Goal: Task Accomplishment & Management: Complete application form

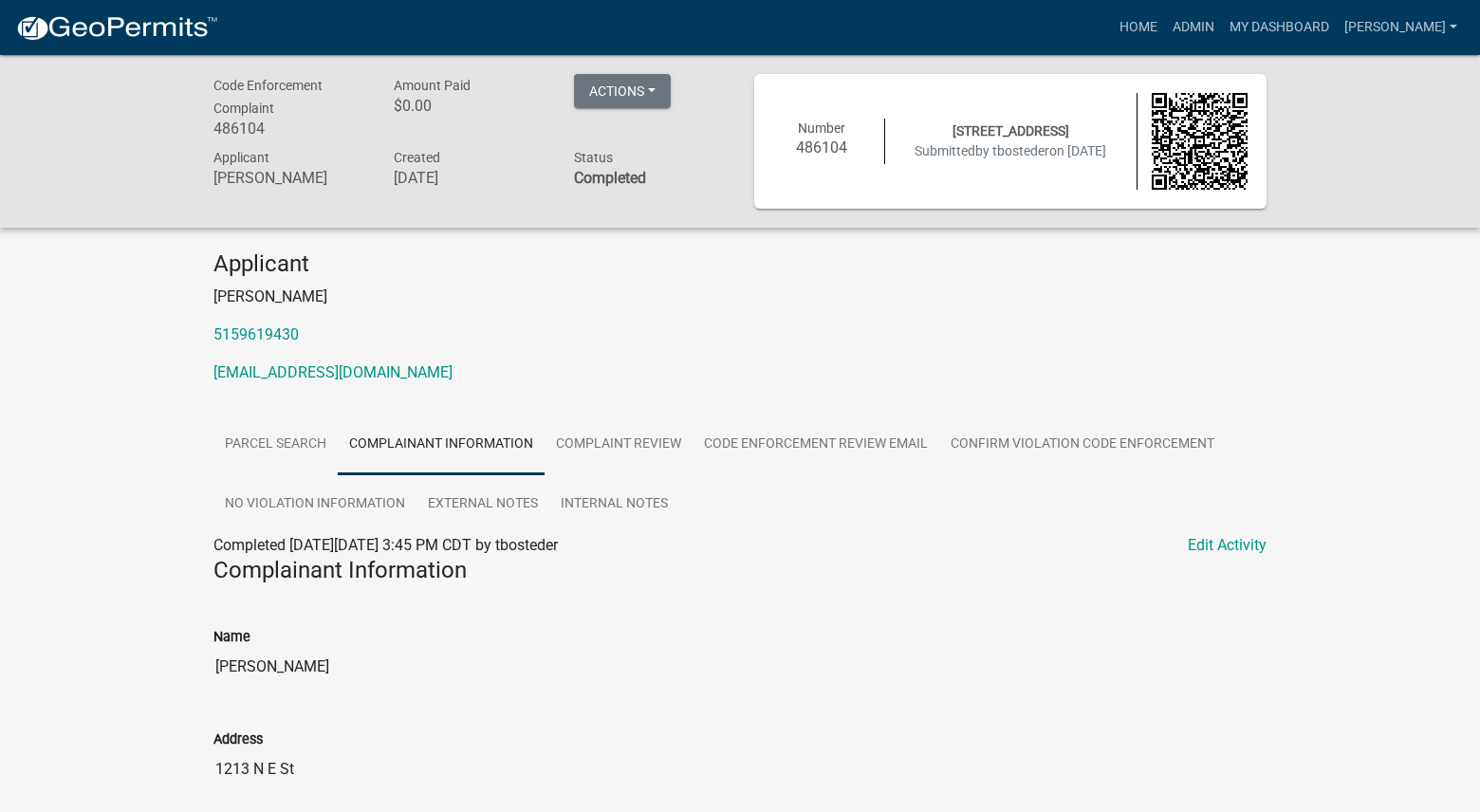
scroll to position [664, 0]
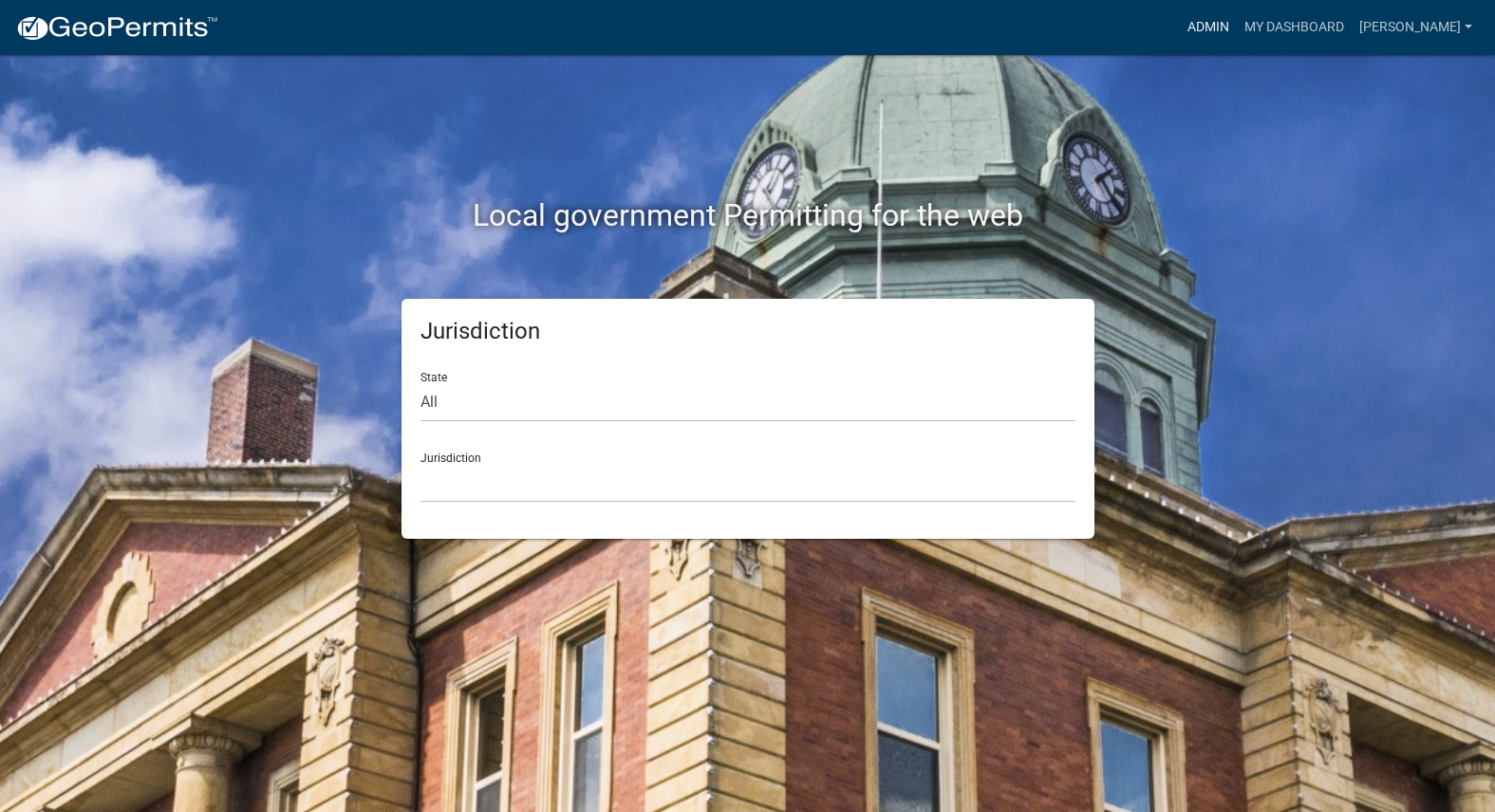
click at [1237, 18] on link "Admin" at bounding box center [1208, 27] width 57 height 36
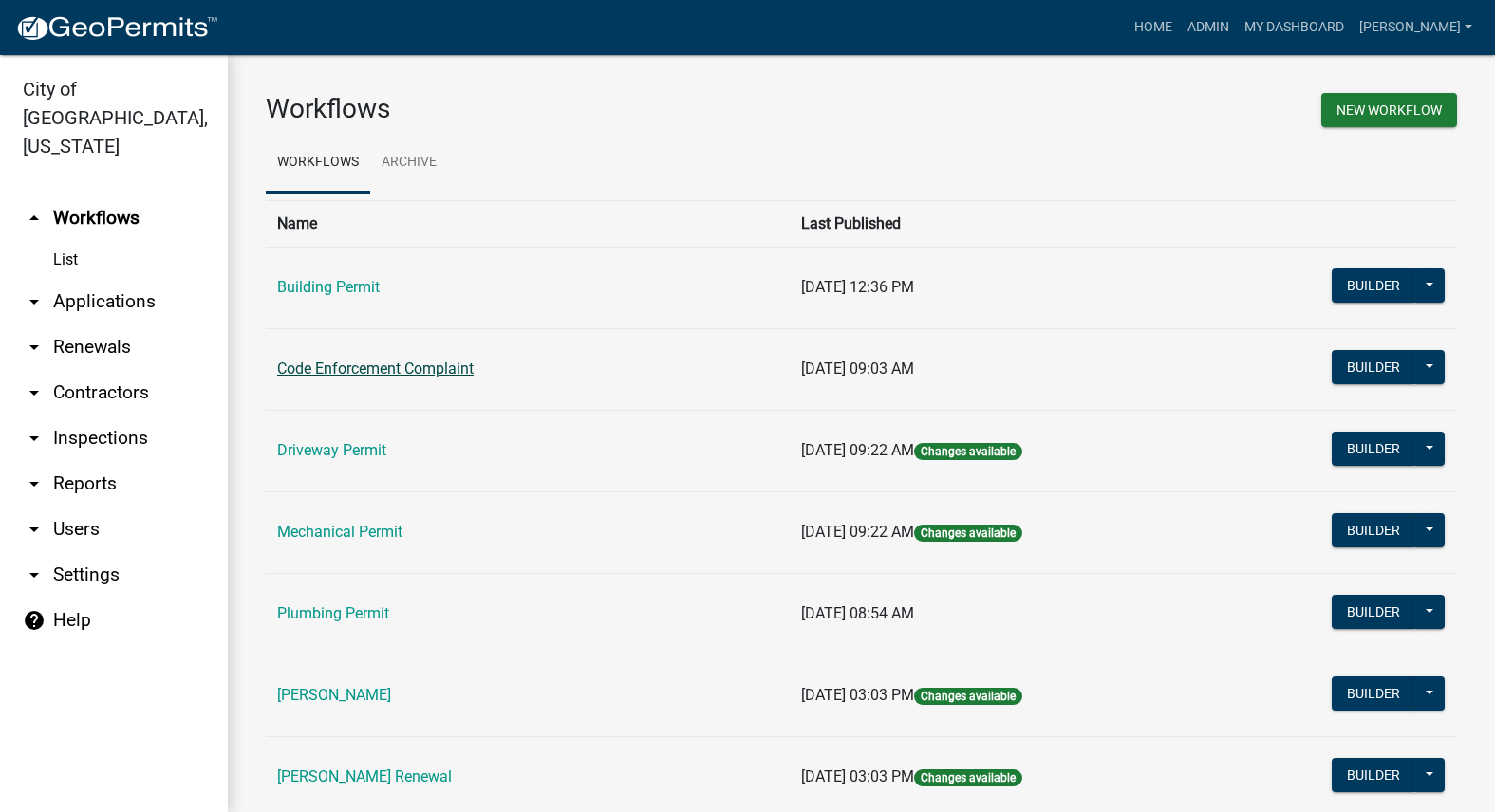
click at [360, 372] on link "Code Enforcement Complaint" at bounding box center [375, 368] width 196 height 18
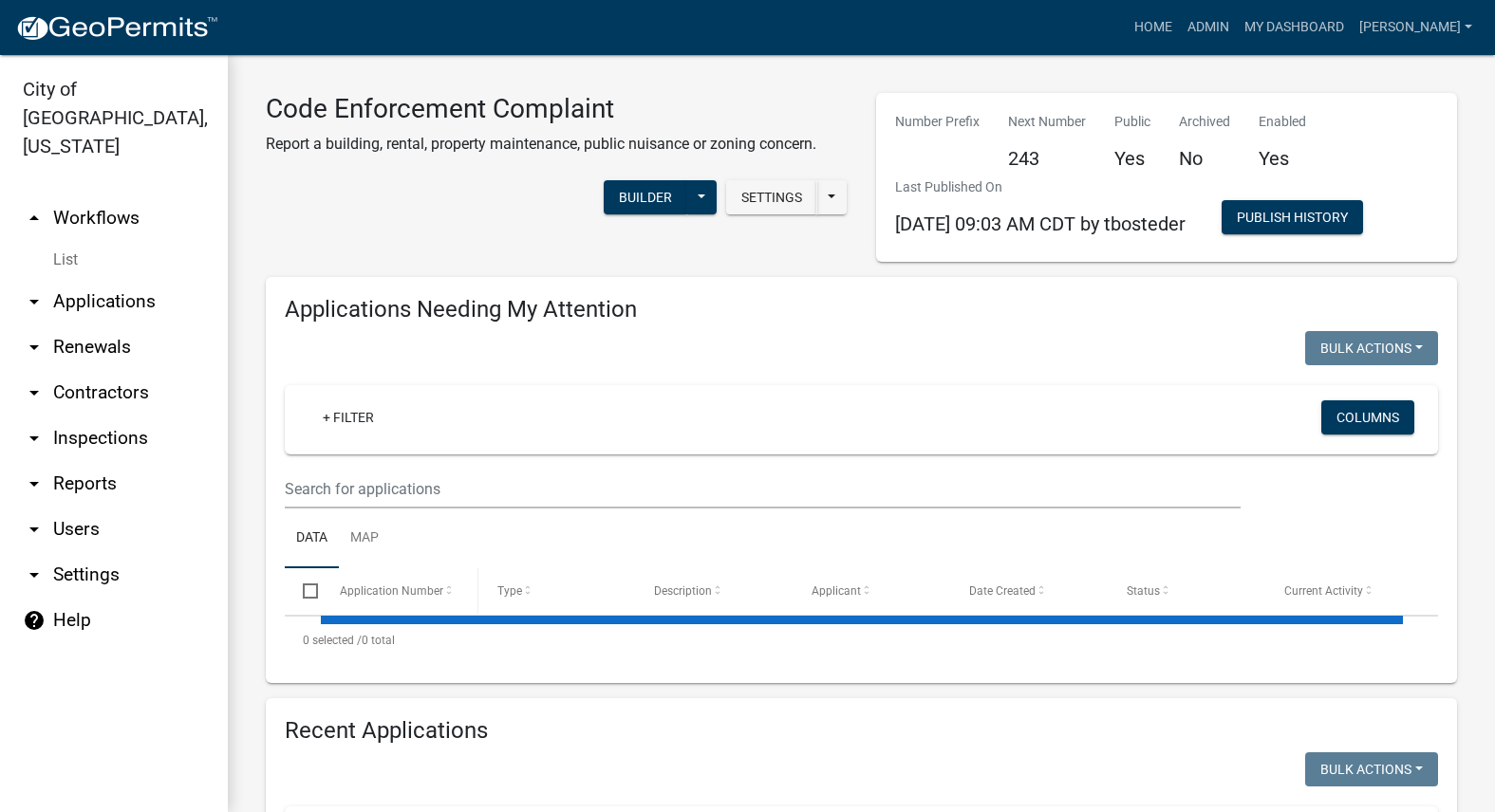
select select "3: 100"
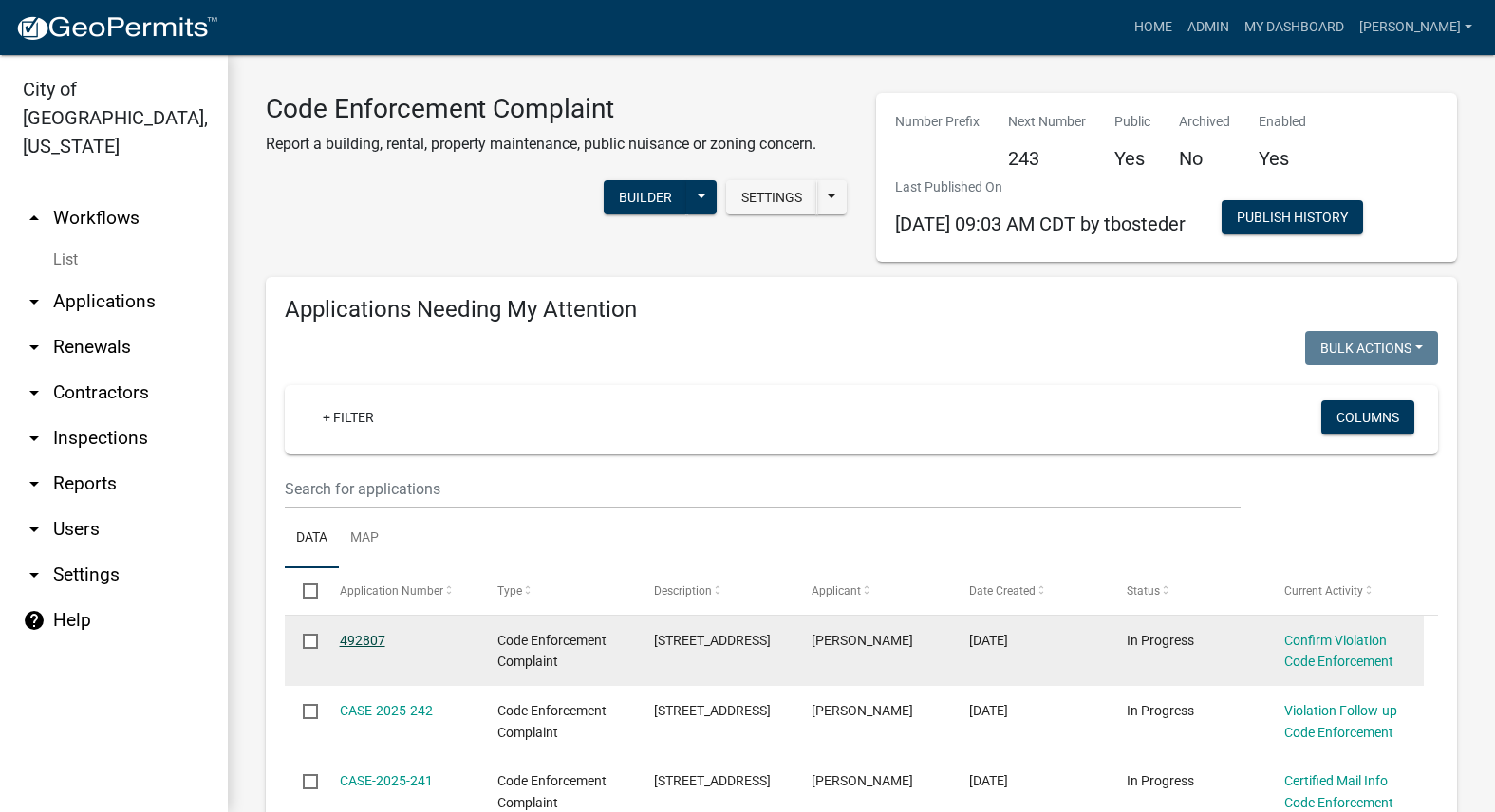
click at [371, 635] on link "492807" at bounding box center [362, 639] width 45 height 15
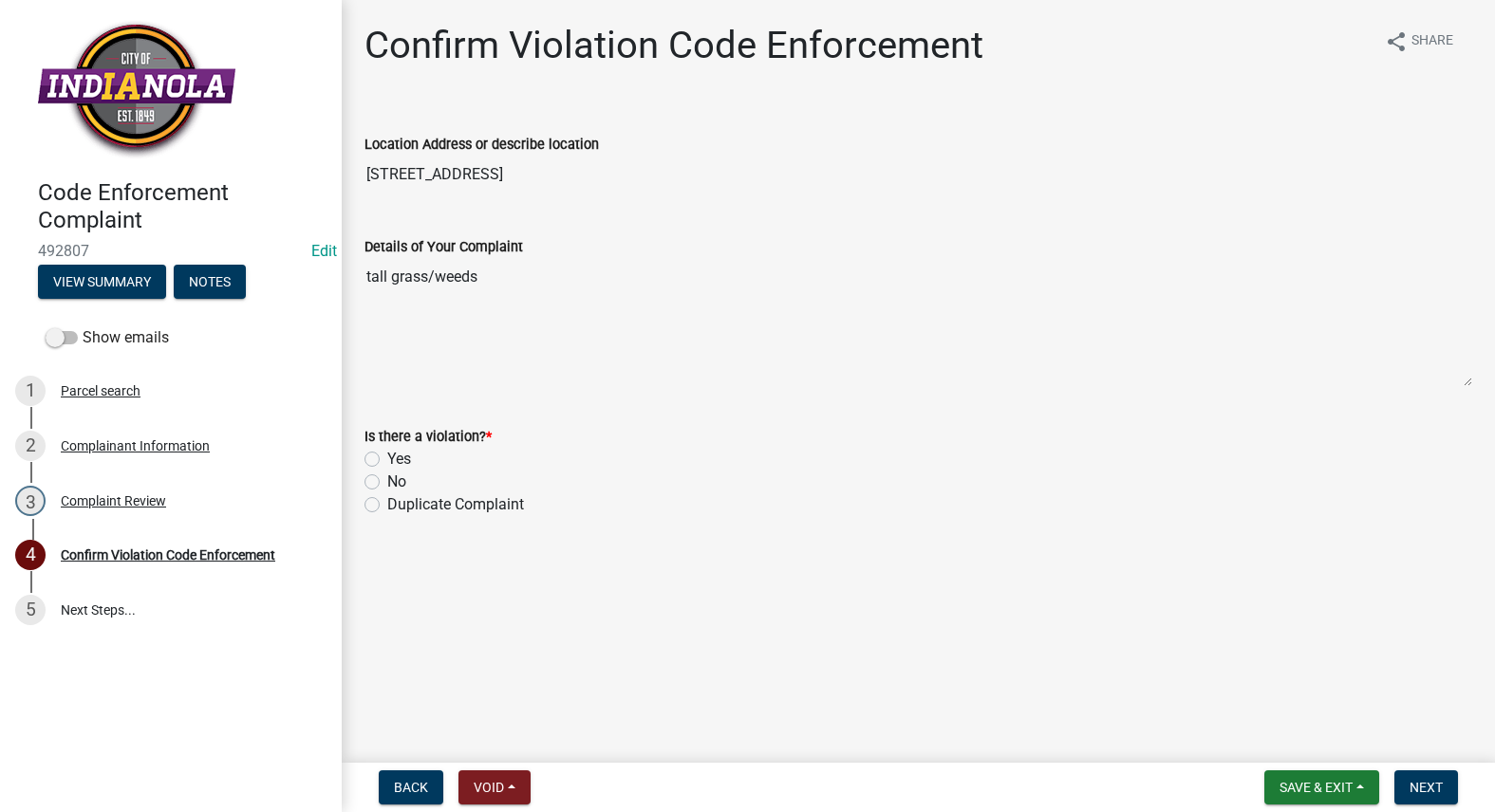
click at [387, 461] on label "Yes" at bounding box center [399, 459] width 24 height 23
click at [387, 460] on input "Yes" at bounding box center [393, 454] width 13 height 13
radio input "true"
click at [1409, 779] on button "Next" at bounding box center [1425, 787] width 64 height 34
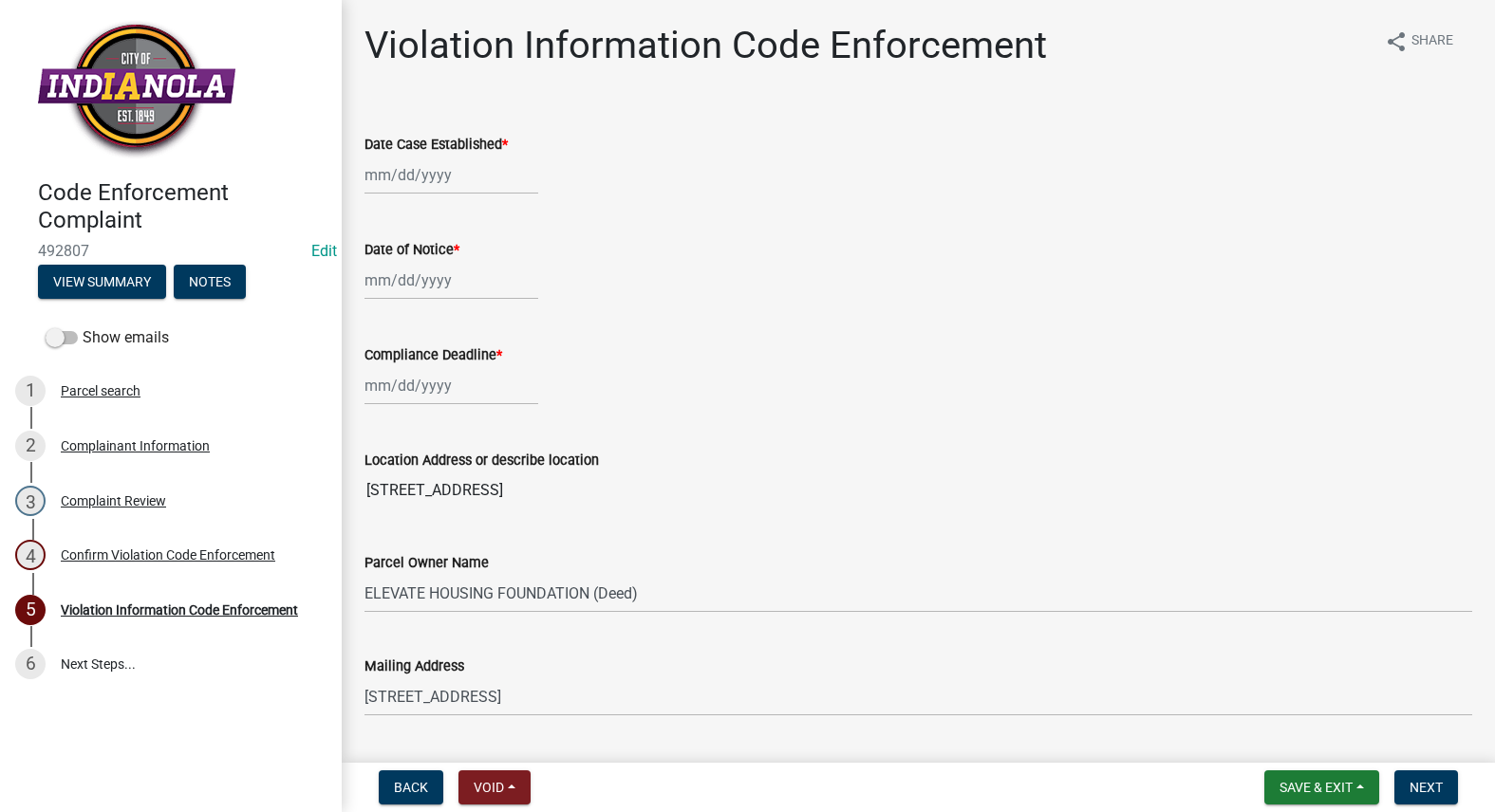
click at [426, 177] on div at bounding box center [451, 175] width 174 height 39
select select "10"
select select "2025"
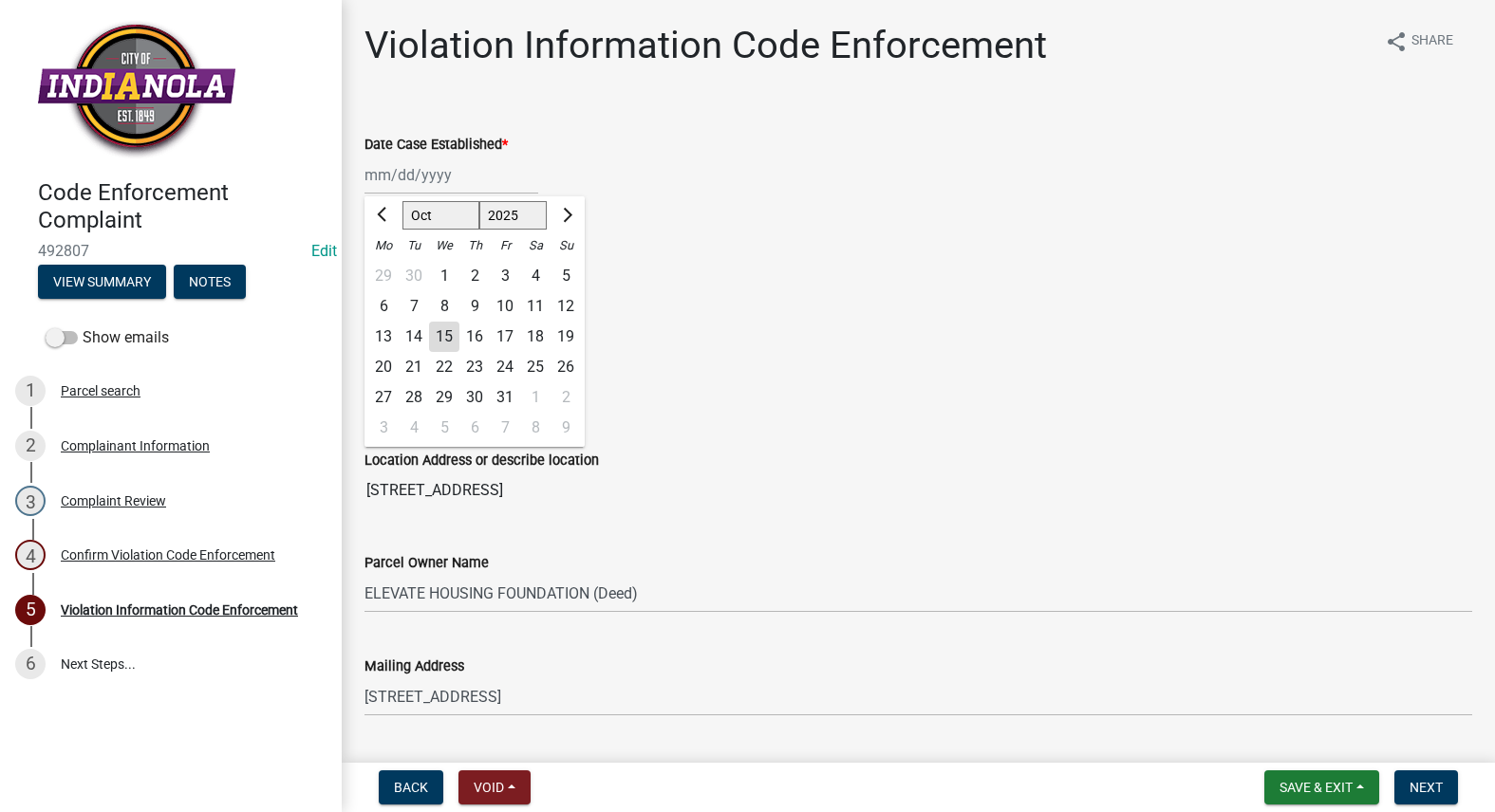
click at [452, 331] on div "15" at bounding box center [444, 337] width 30 height 30
type input "[DATE]"
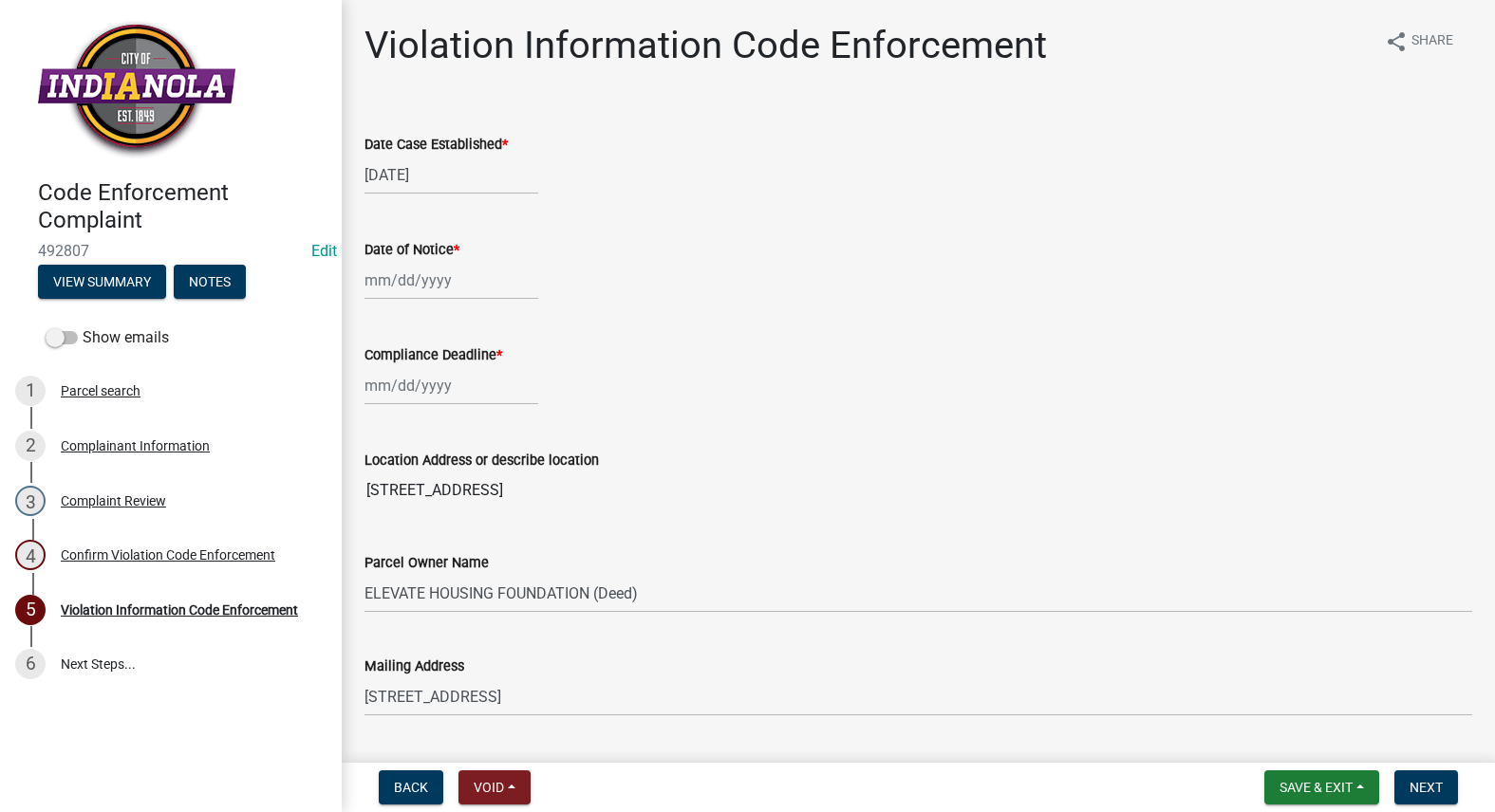
click at [435, 296] on div at bounding box center [451, 281] width 174 height 39
select select "10"
select select "2025"
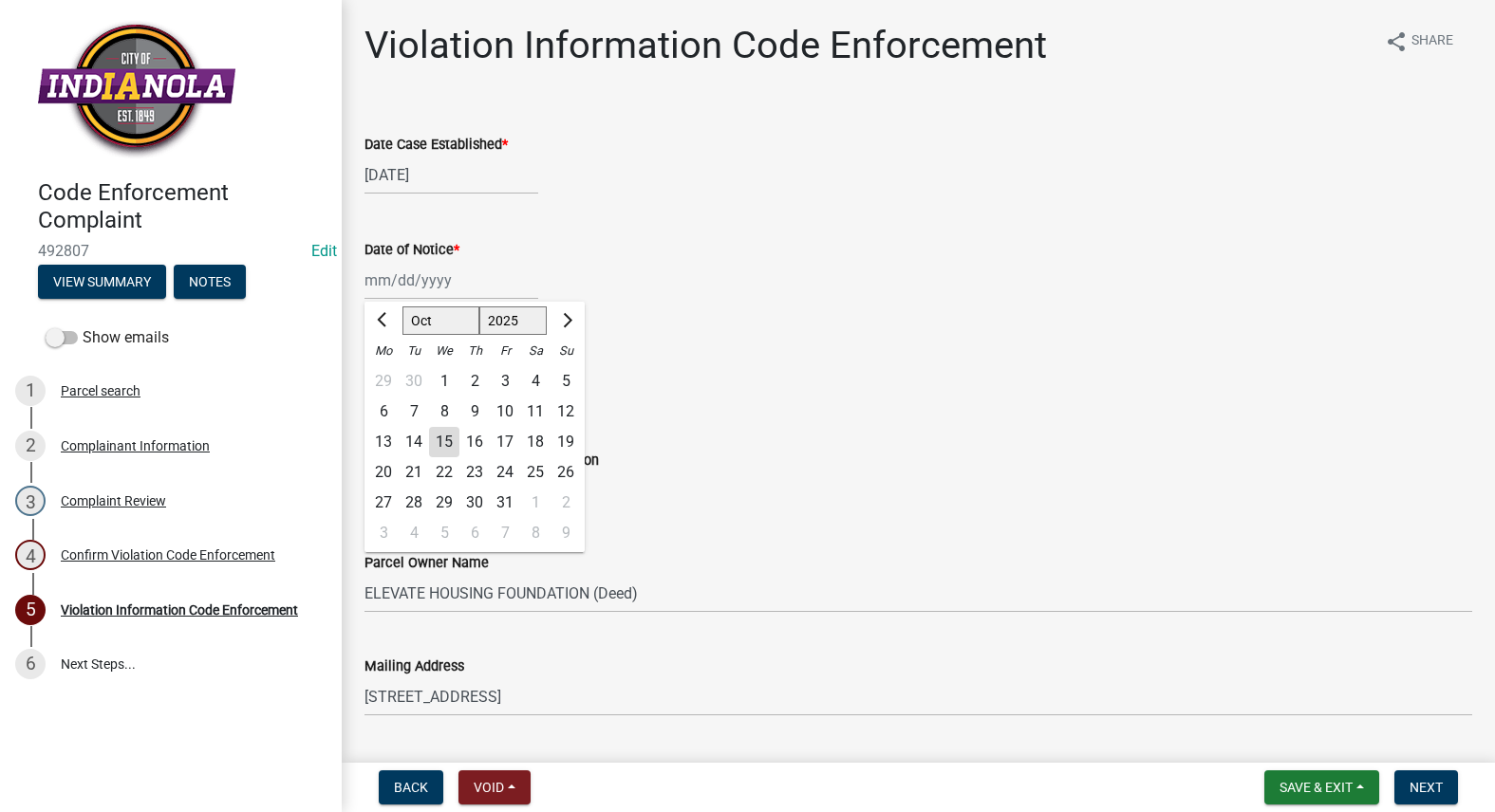
click at [438, 442] on div "15" at bounding box center [444, 442] width 30 height 30
type input "[DATE]"
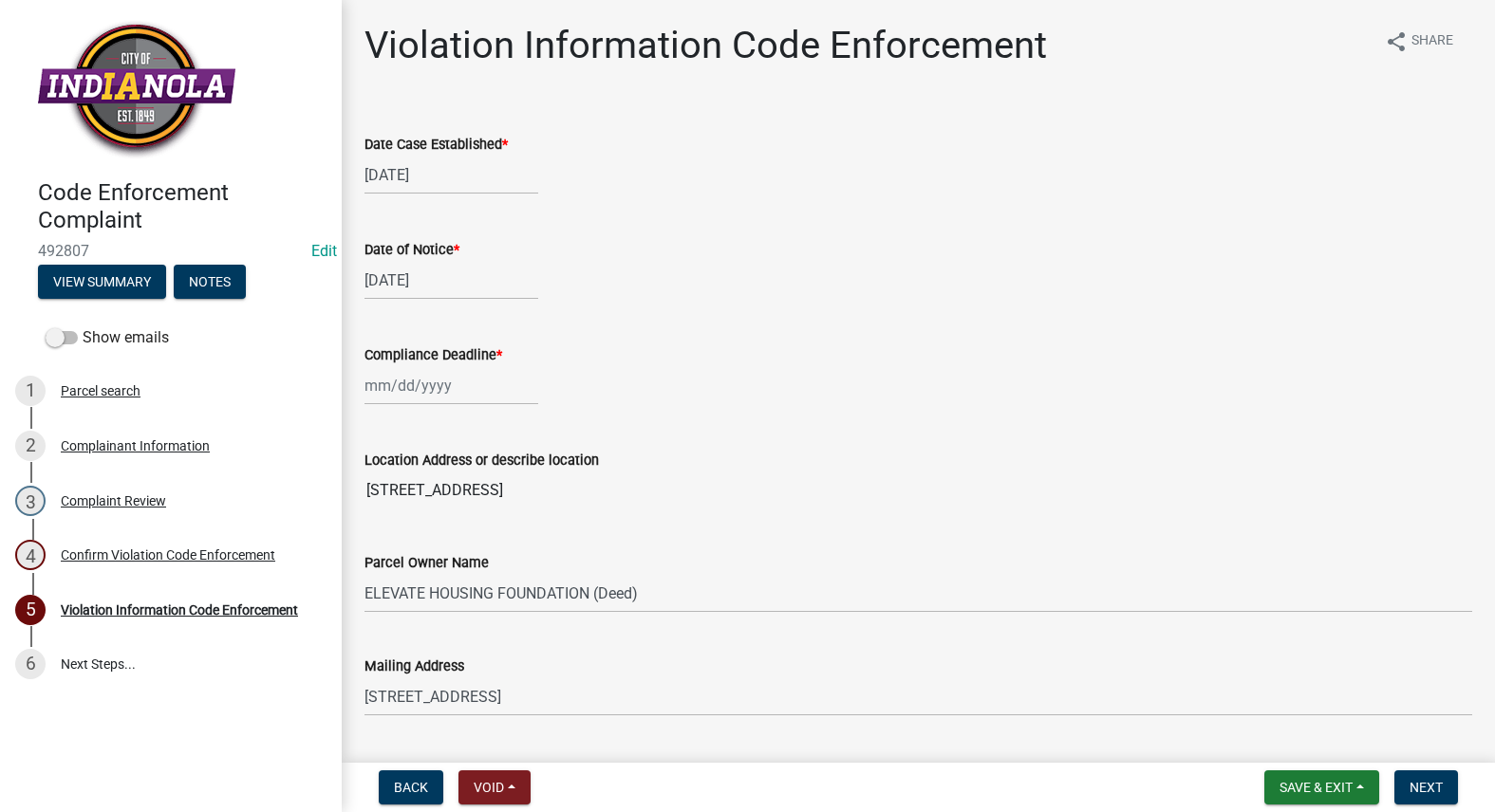
click at [431, 396] on div at bounding box center [451, 386] width 174 height 39
select select "10"
select select "2025"
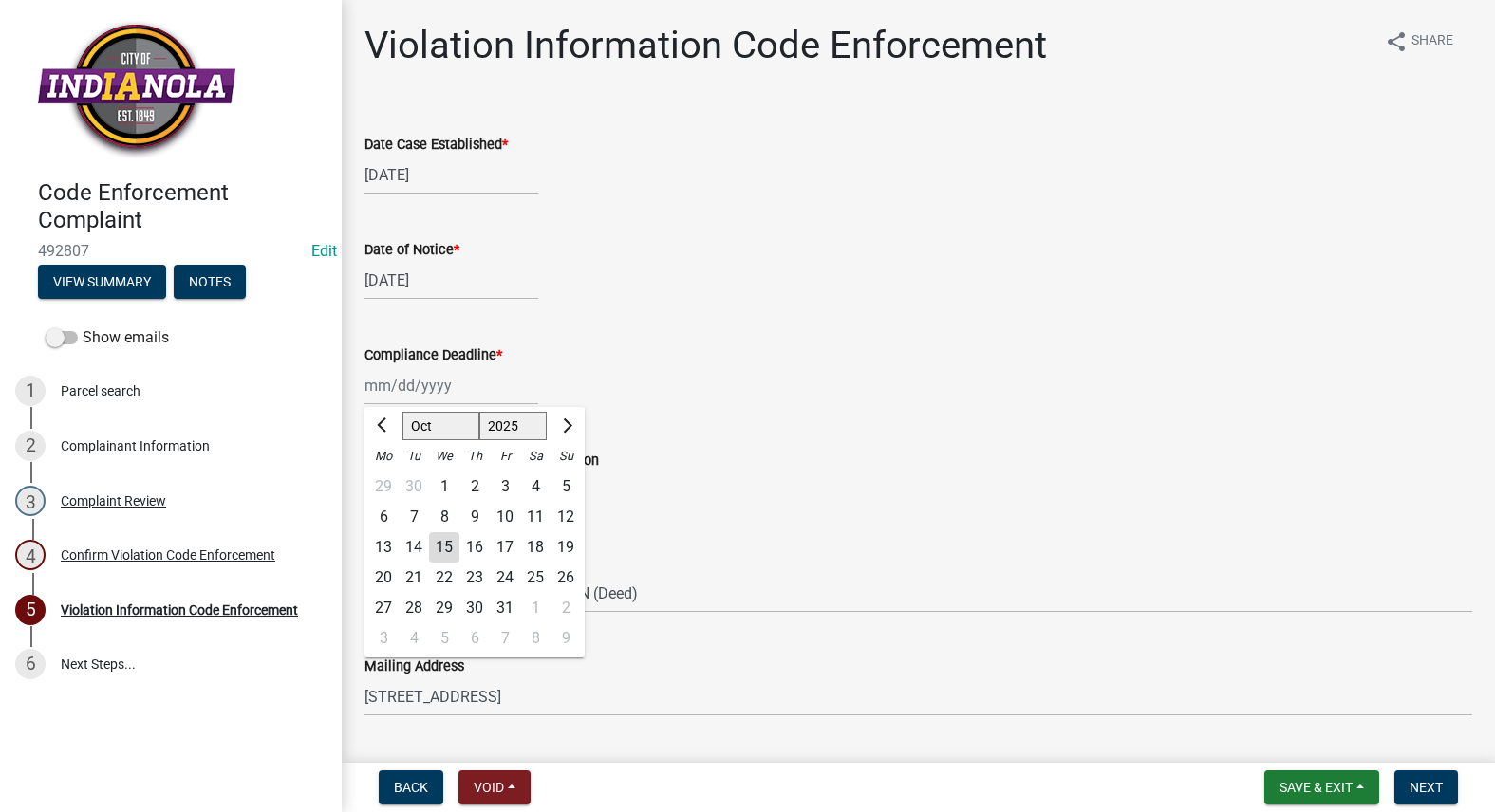
click at [470, 575] on div "23" at bounding box center [474, 577] width 30 height 30
type input "[DATE]"
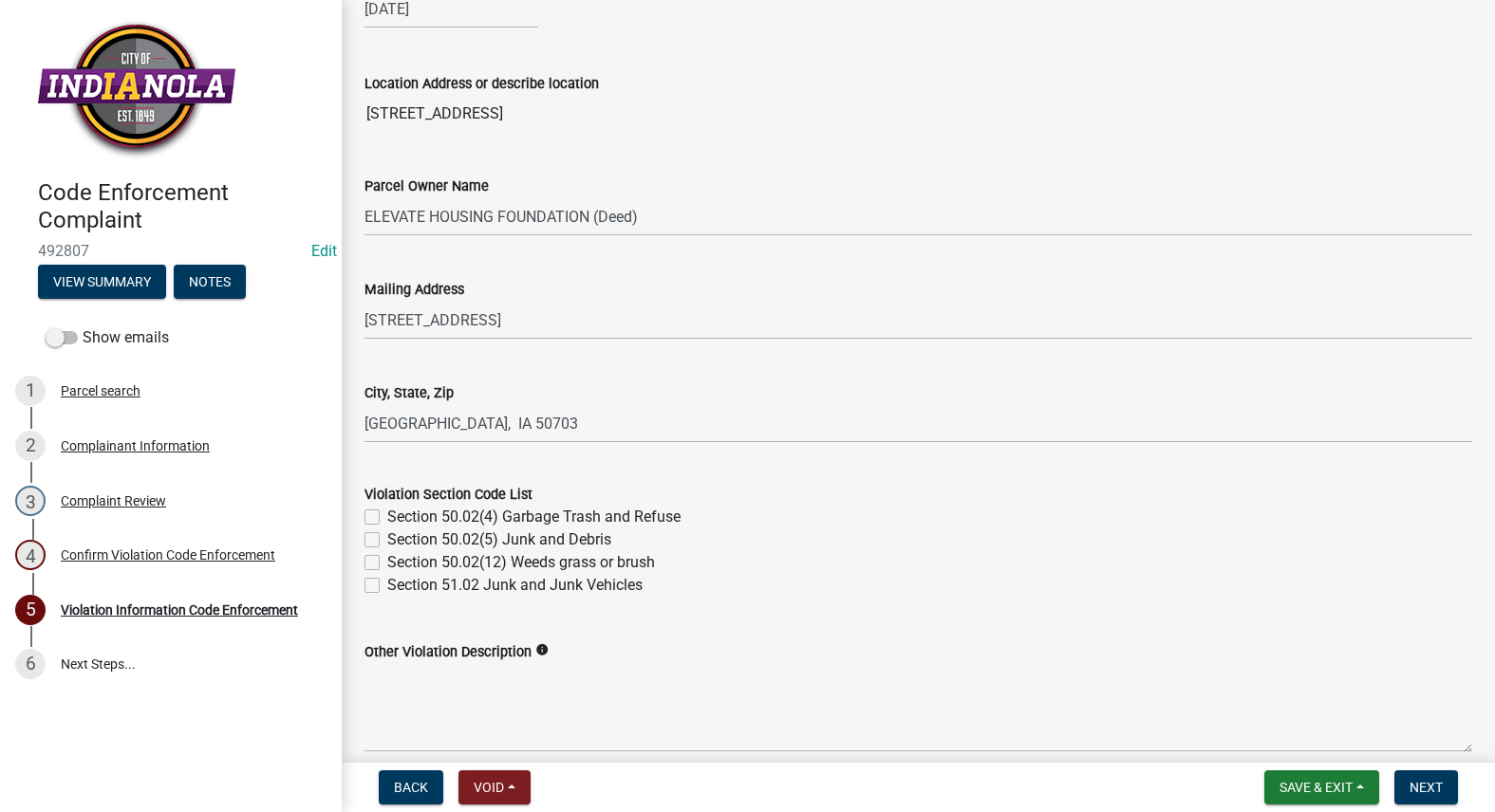
scroll to position [474, 0]
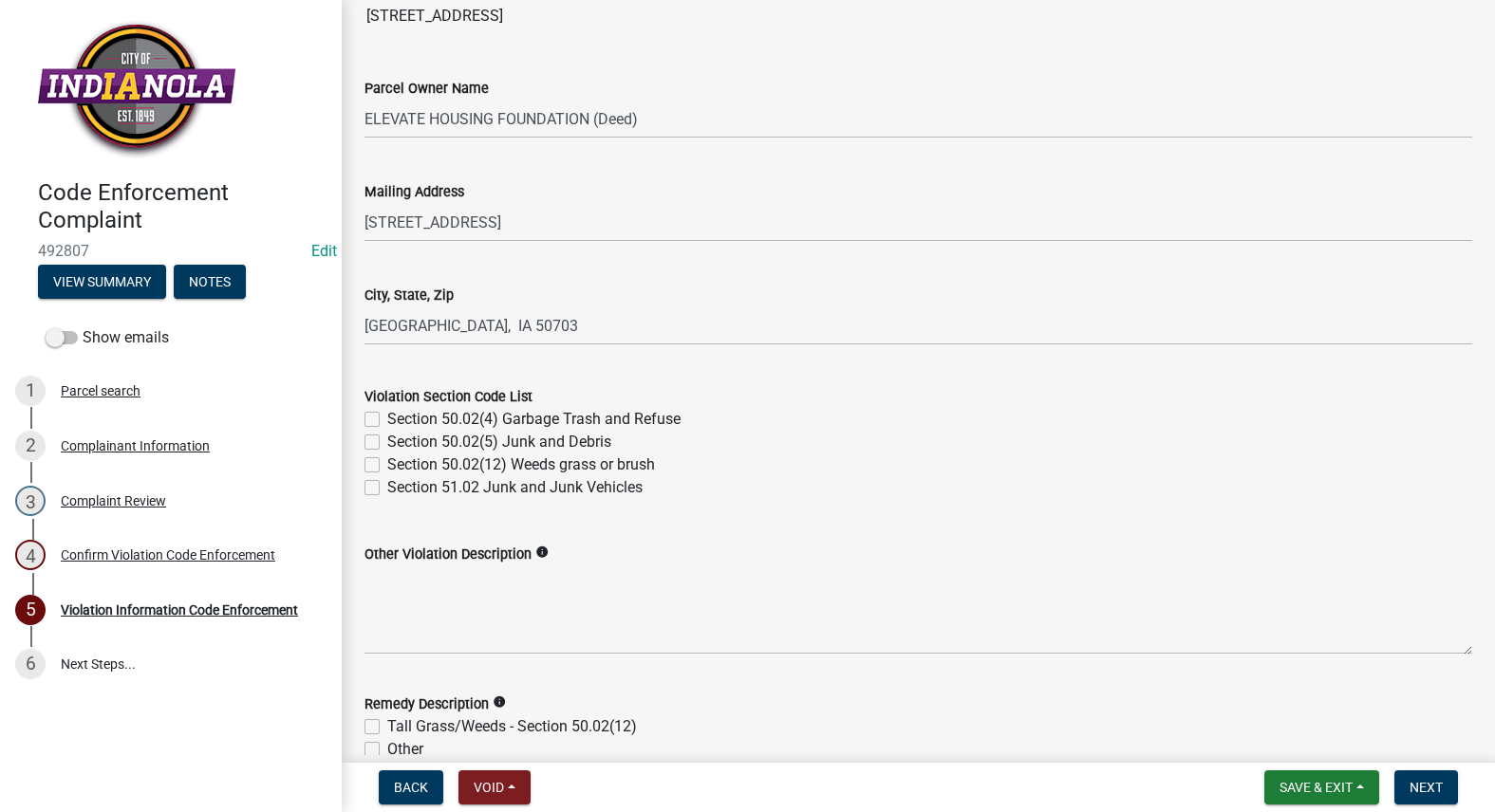
click at [387, 462] on label "Section 50.02(12) Weeds grass or brush" at bounding box center [521, 464] width 267 height 23
click at [387, 462] on input "Section 50.02(12) Weeds grass or brush" at bounding box center [393, 460] width 13 height 13
checkbox input "true"
checkbox input "false"
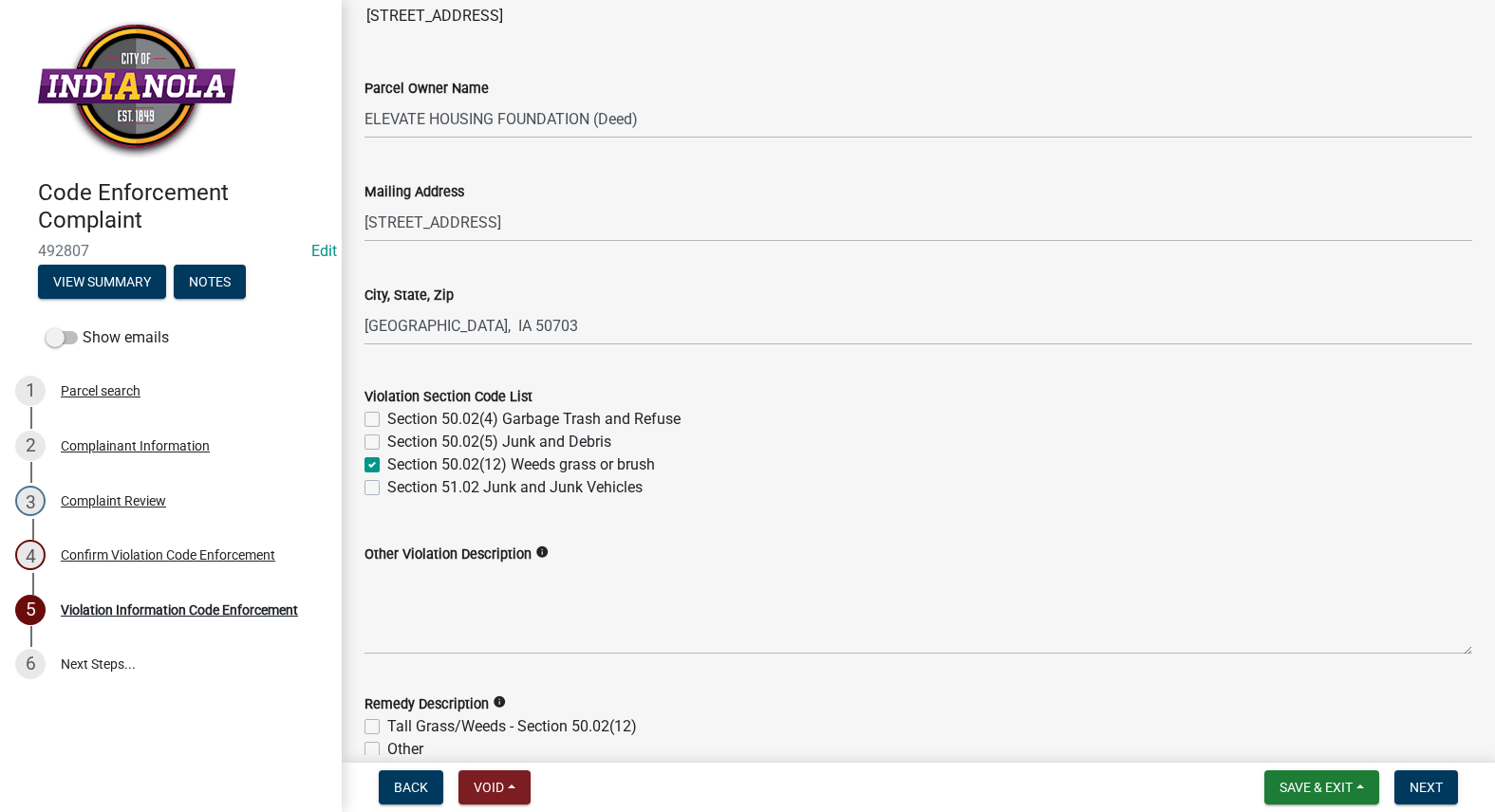
checkbox input "true"
checkbox input "false"
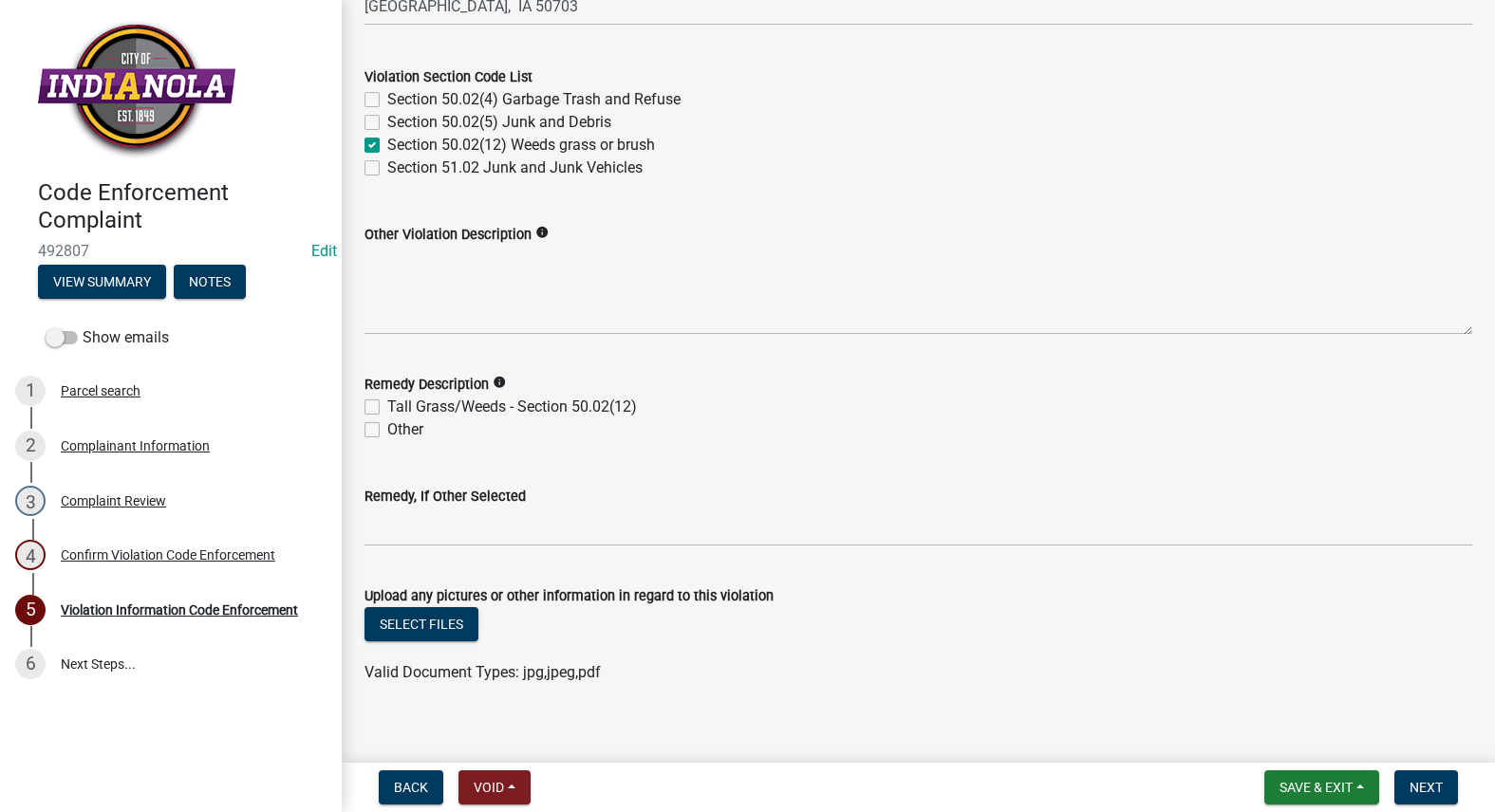
scroll to position [854, 0]
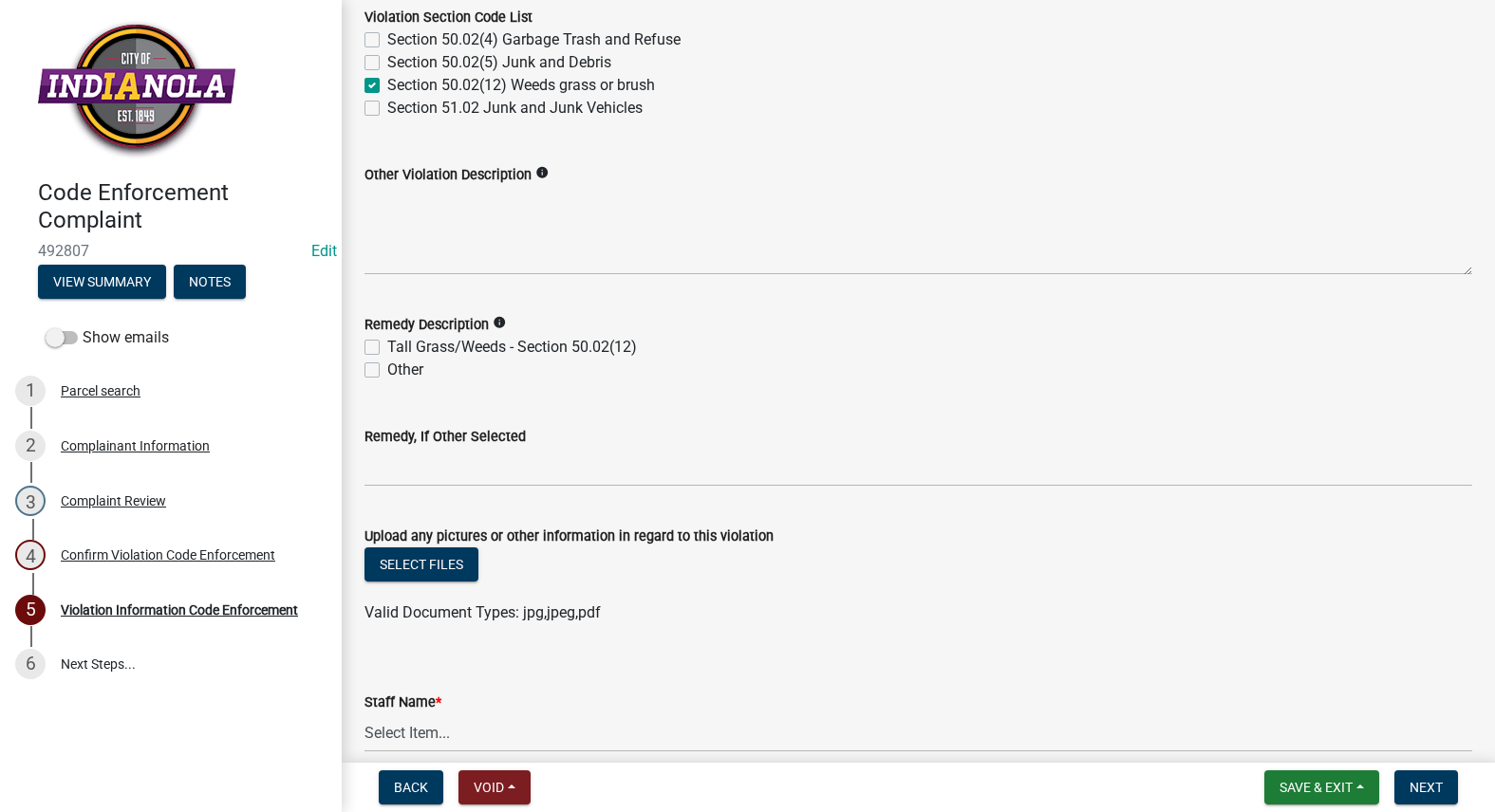
click at [387, 346] on label "Tall Grass/Weeds - Section 50.02(12)" at bounding box center [512, 347] width 249 height 23
click at [387, 346] on input "Tall Grass/Weeds - Section 50.02(12)" at bounding box center [393, 342] width 13 height 13
checkbox input "true"
checkbox input "false"
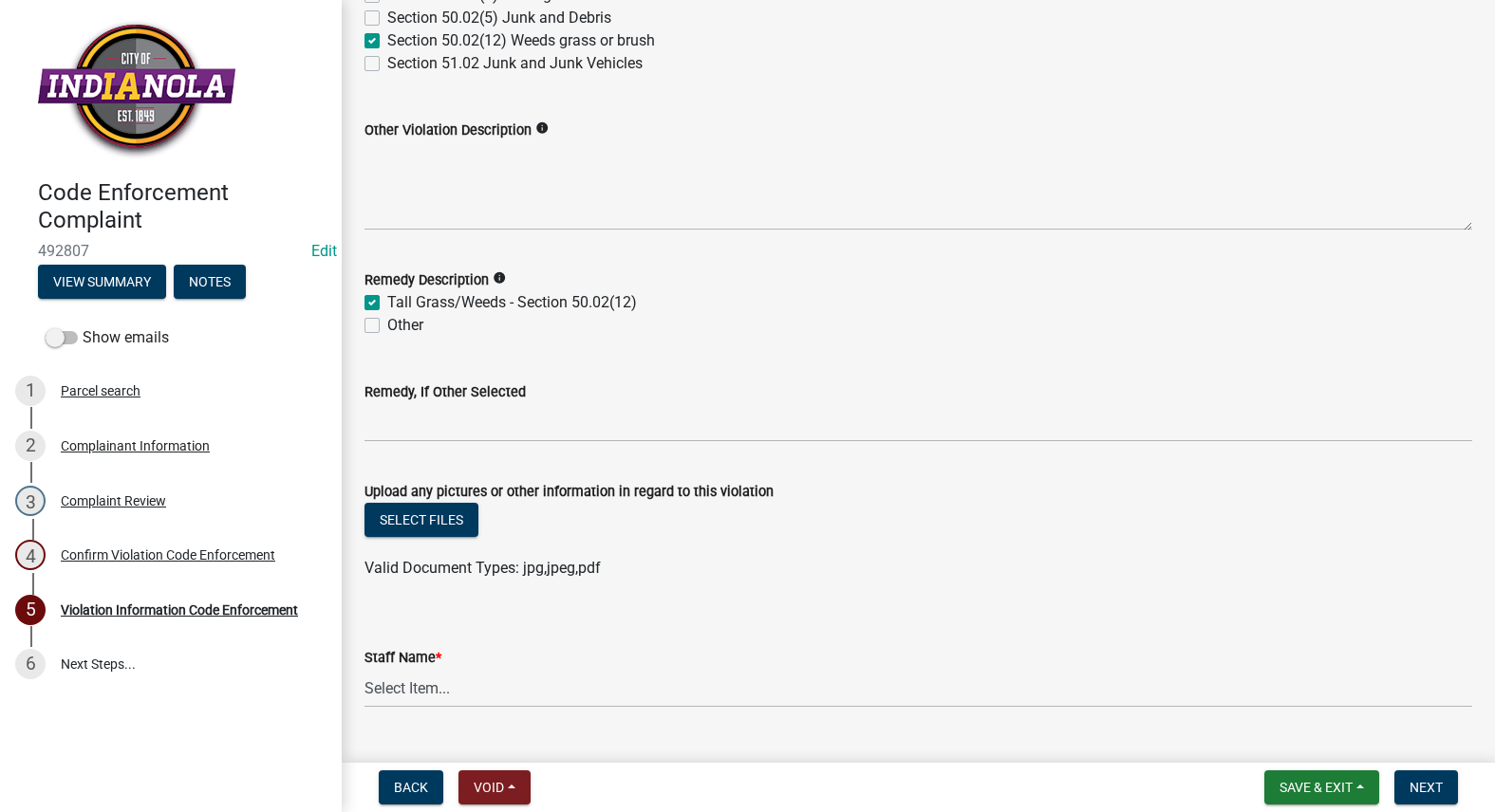
scroll to position [942, 0]
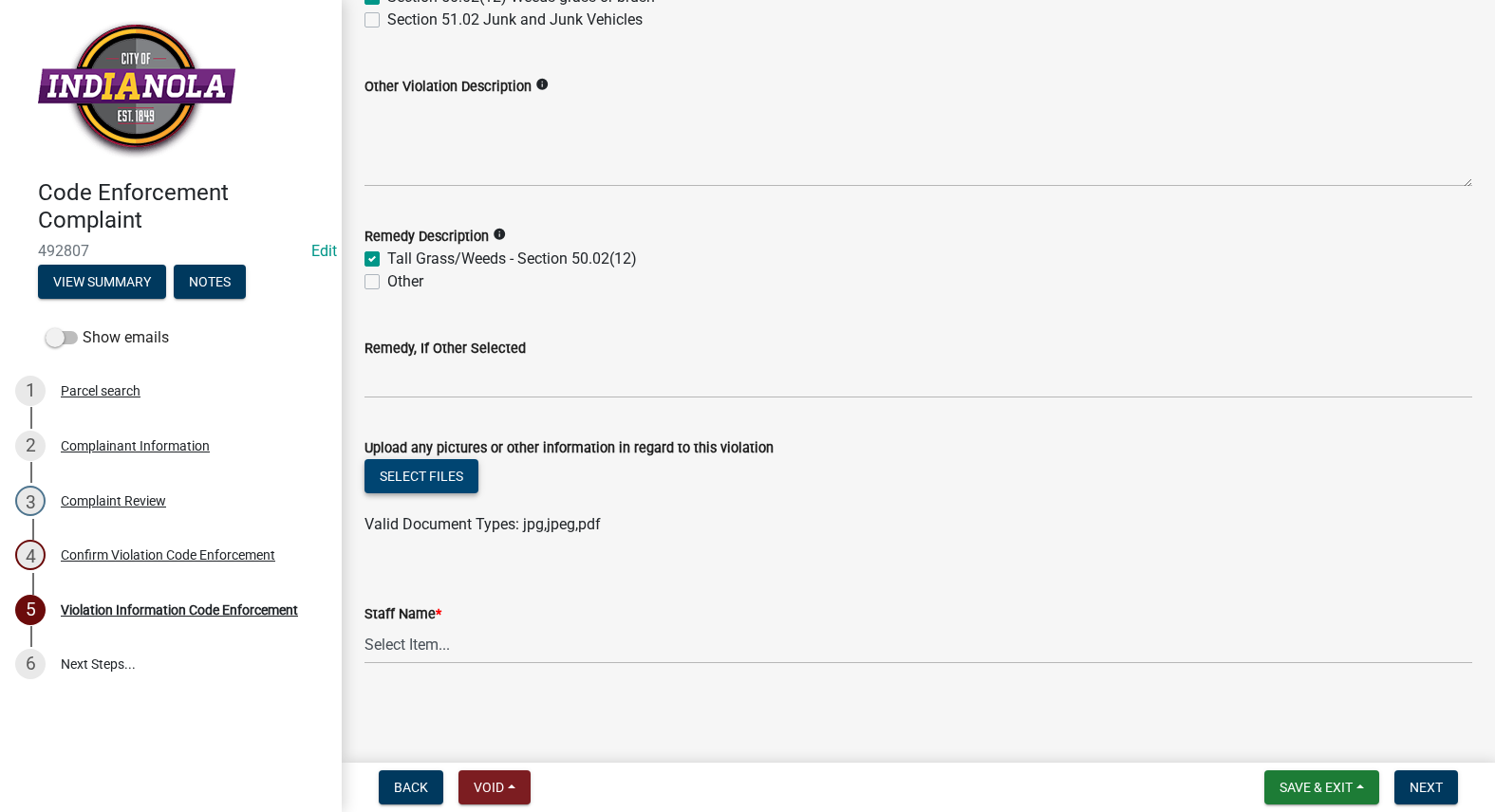
click at [407, 470] on button "Select files" at bounding box center [421, 476] width 114 height 34
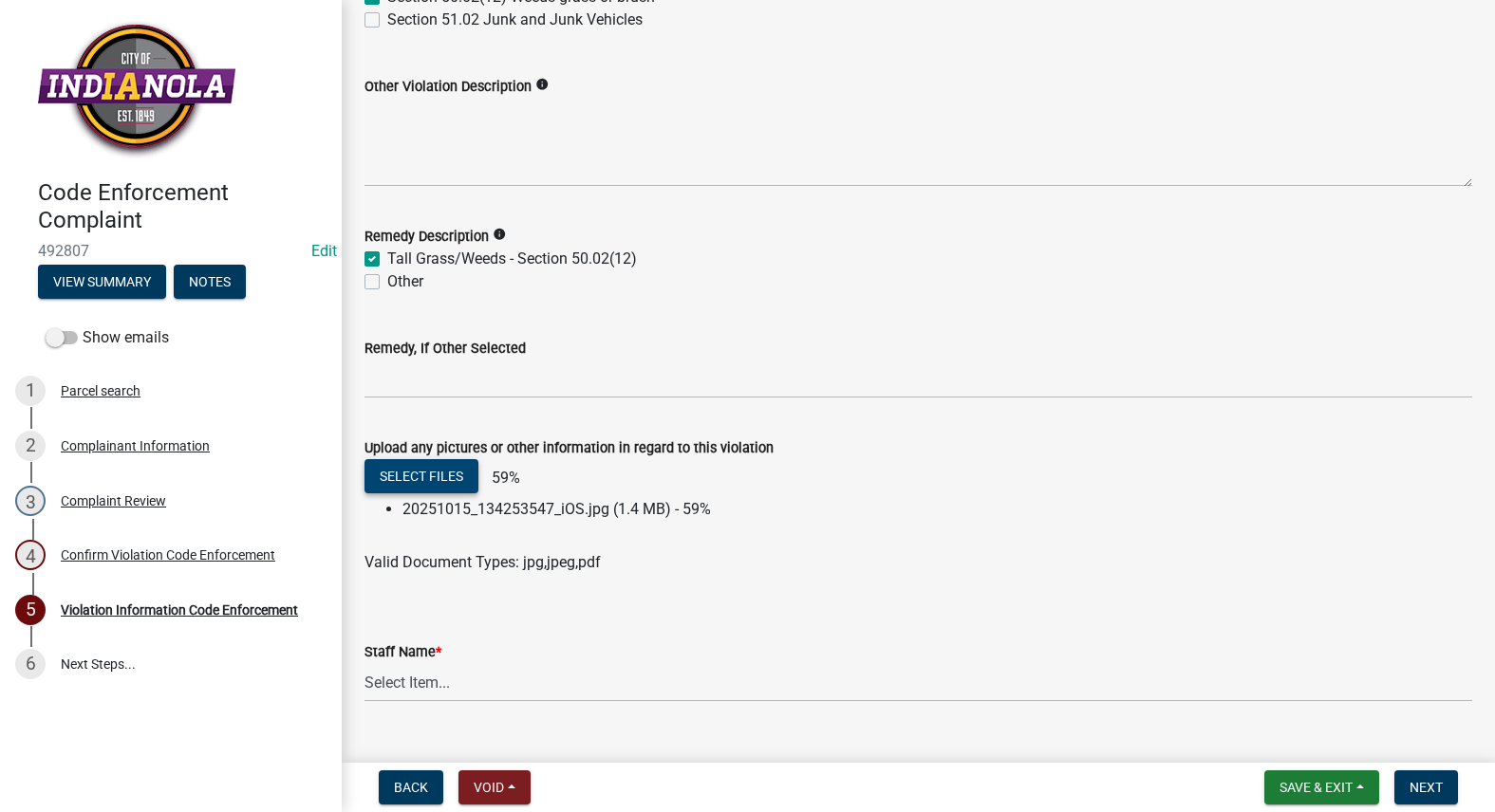
scroll to position [980, 0]
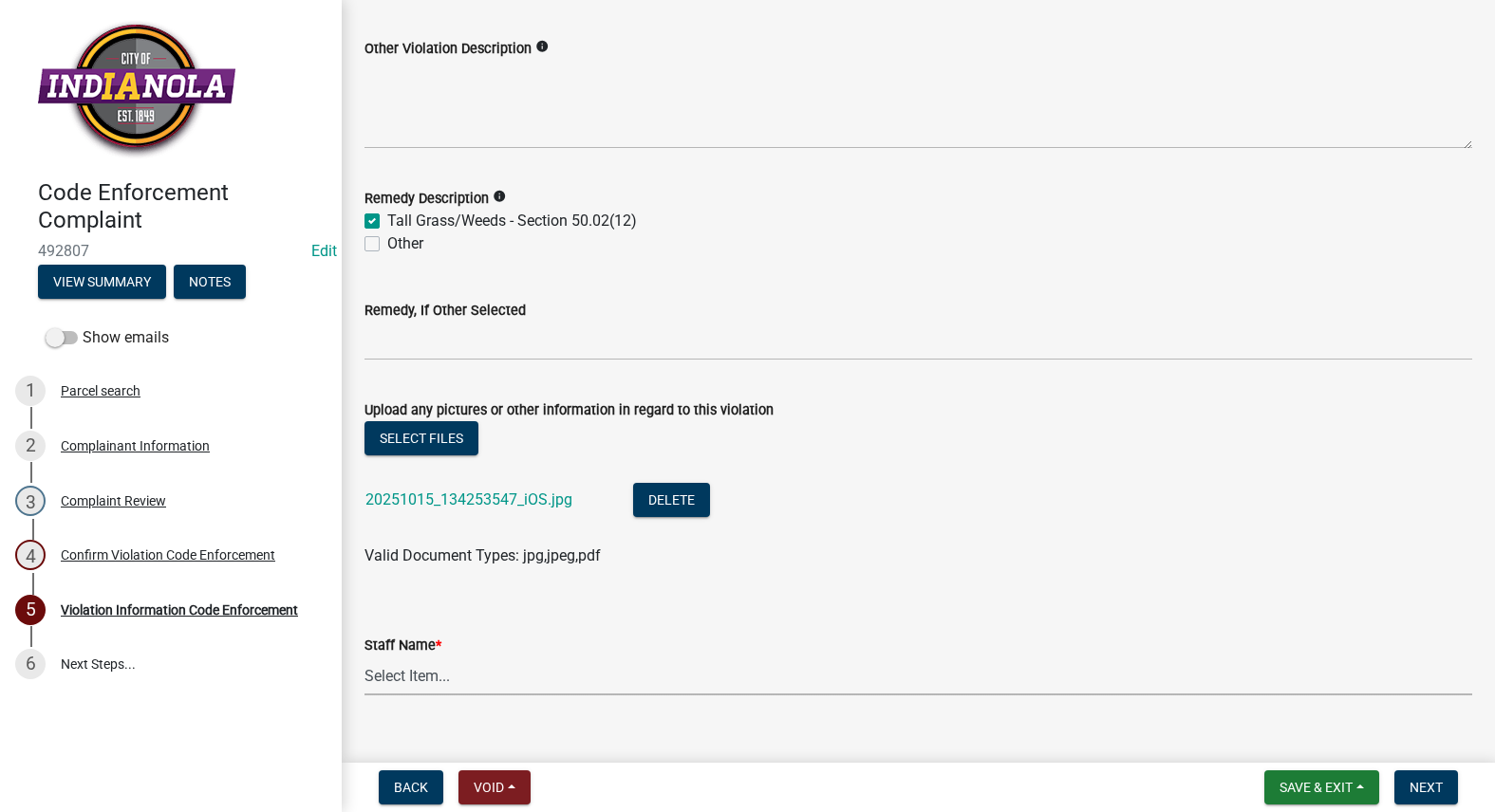
click at [442, 691] on select "Select Item... [PERSON_NAME] [PERSON_NAME] [PERSON_NAME] Other" at bounding box center [918, 677] width 1108 height 39
click at [364, 657] on select "Select Item... [PERSON_NAME] [PERSON_NAME] [PERSON_NAME] Other" at bounding box center [918, 677] width 1108 height 39
select select "634d5426-b8b3-48ee-aa1e-d523f7499186"
click at [1426, 781] on span "Next" at bounding box center [1426, 786] width 33 height 15
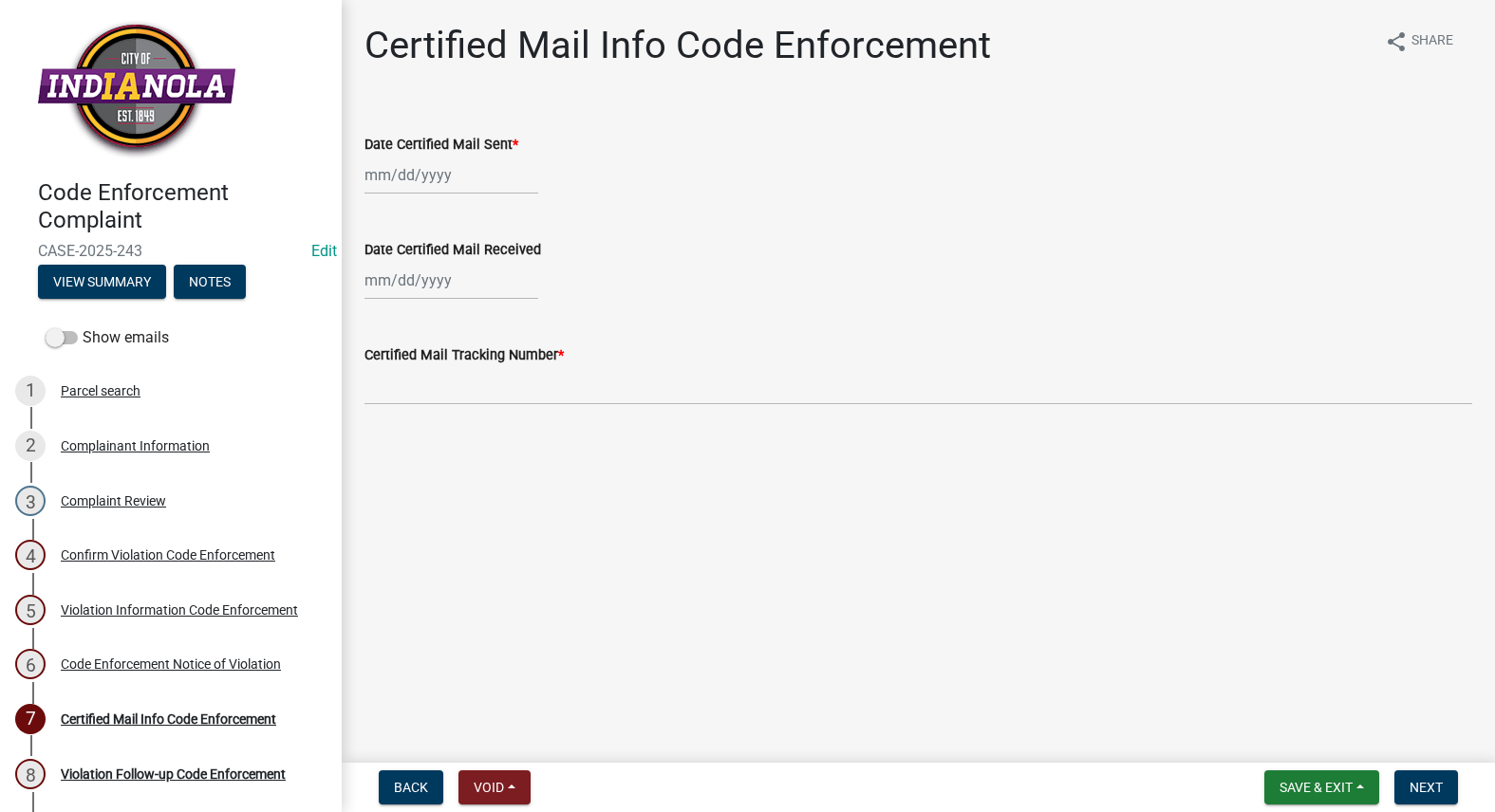
click at [432, 178] on div at bounding box center [451, 175] width 174 height 39
select select "10"
select select "2025"
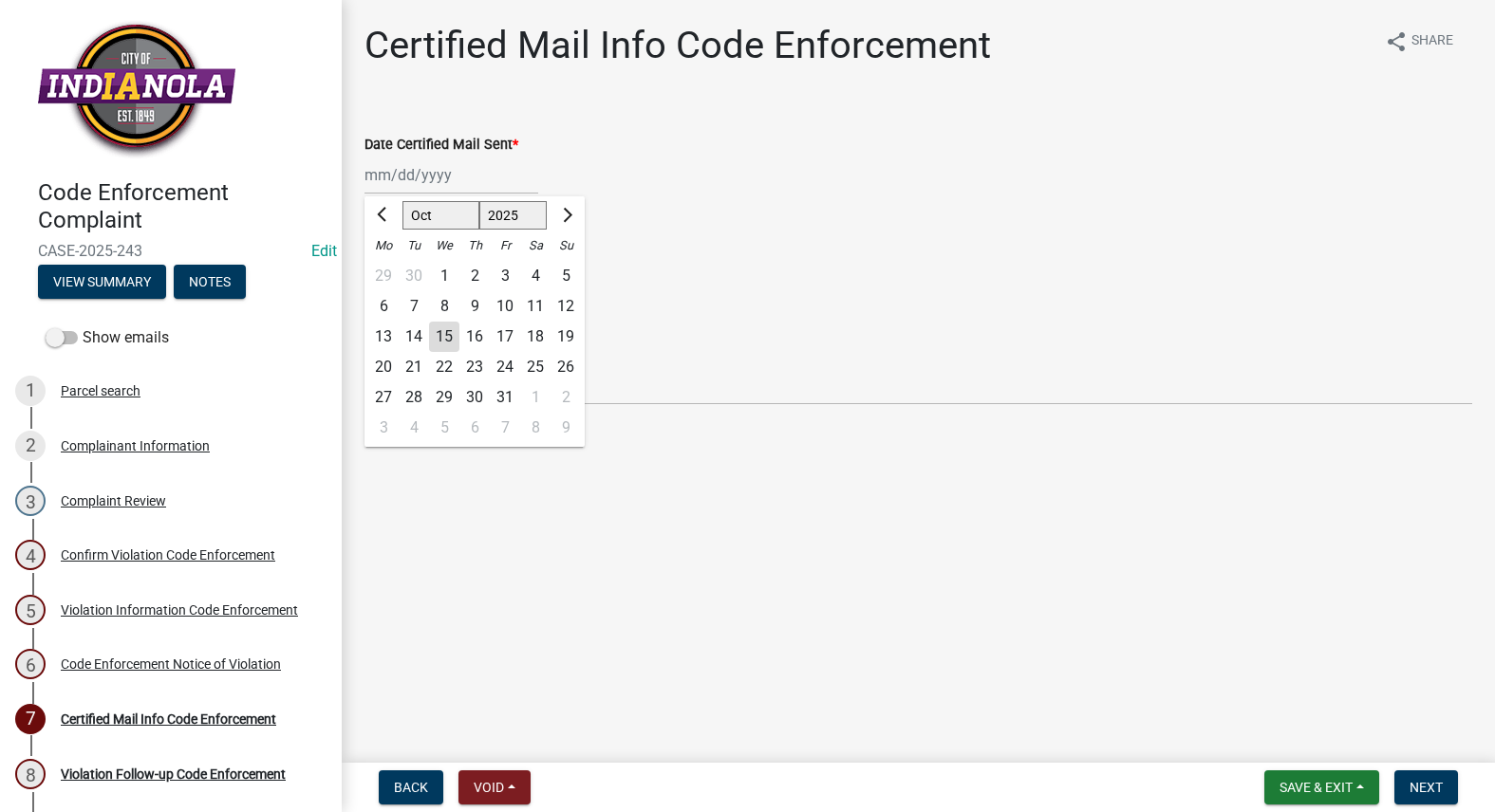
click at [443, 339] on div "15" at bounding box center [444, 337] width 30 height 30
type input "[DATE]"
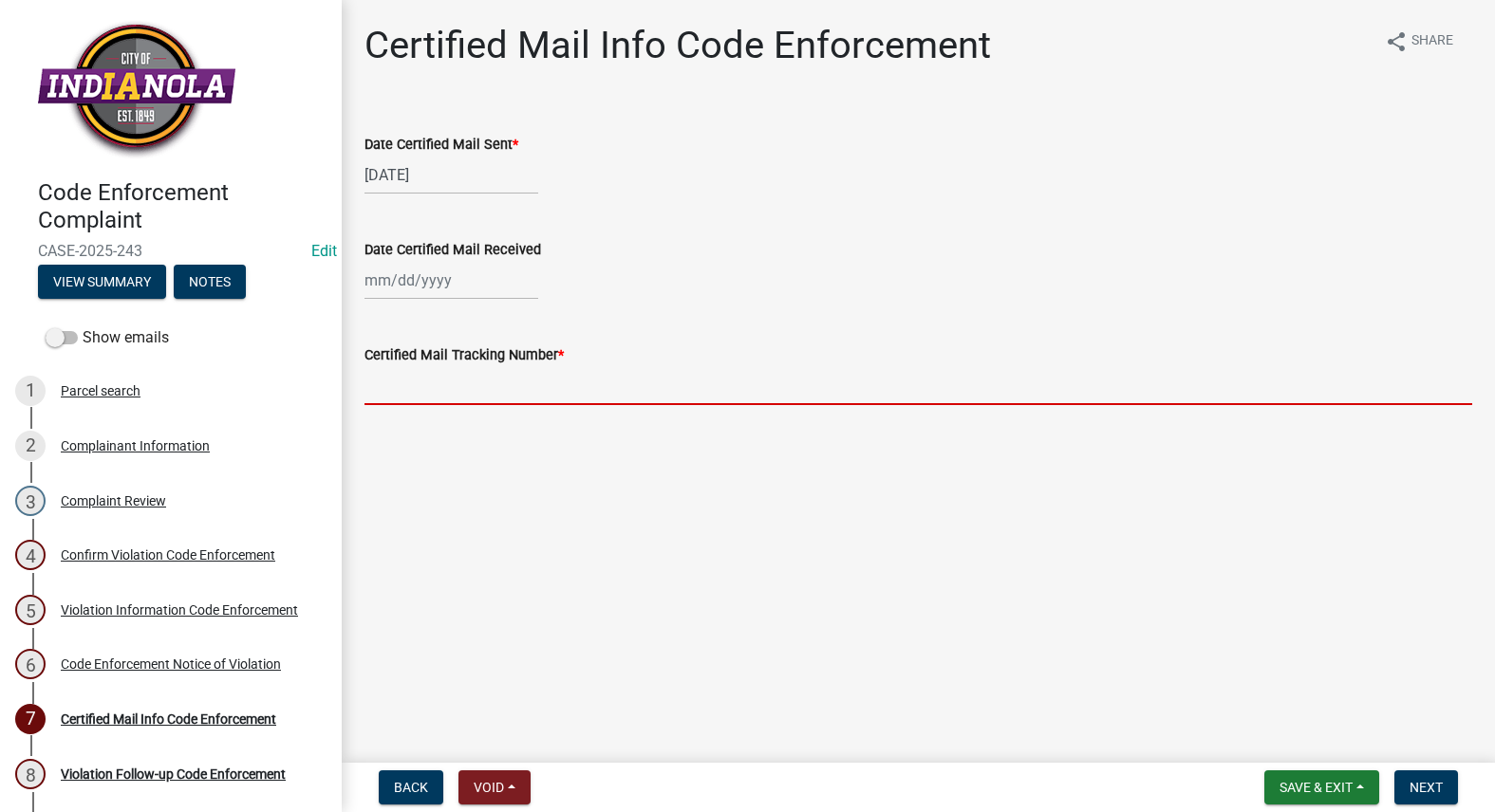
click at [458, 387] on input "Certified Mail Tracking Number *" at bounding box center [918, 386] width 1108 height 39
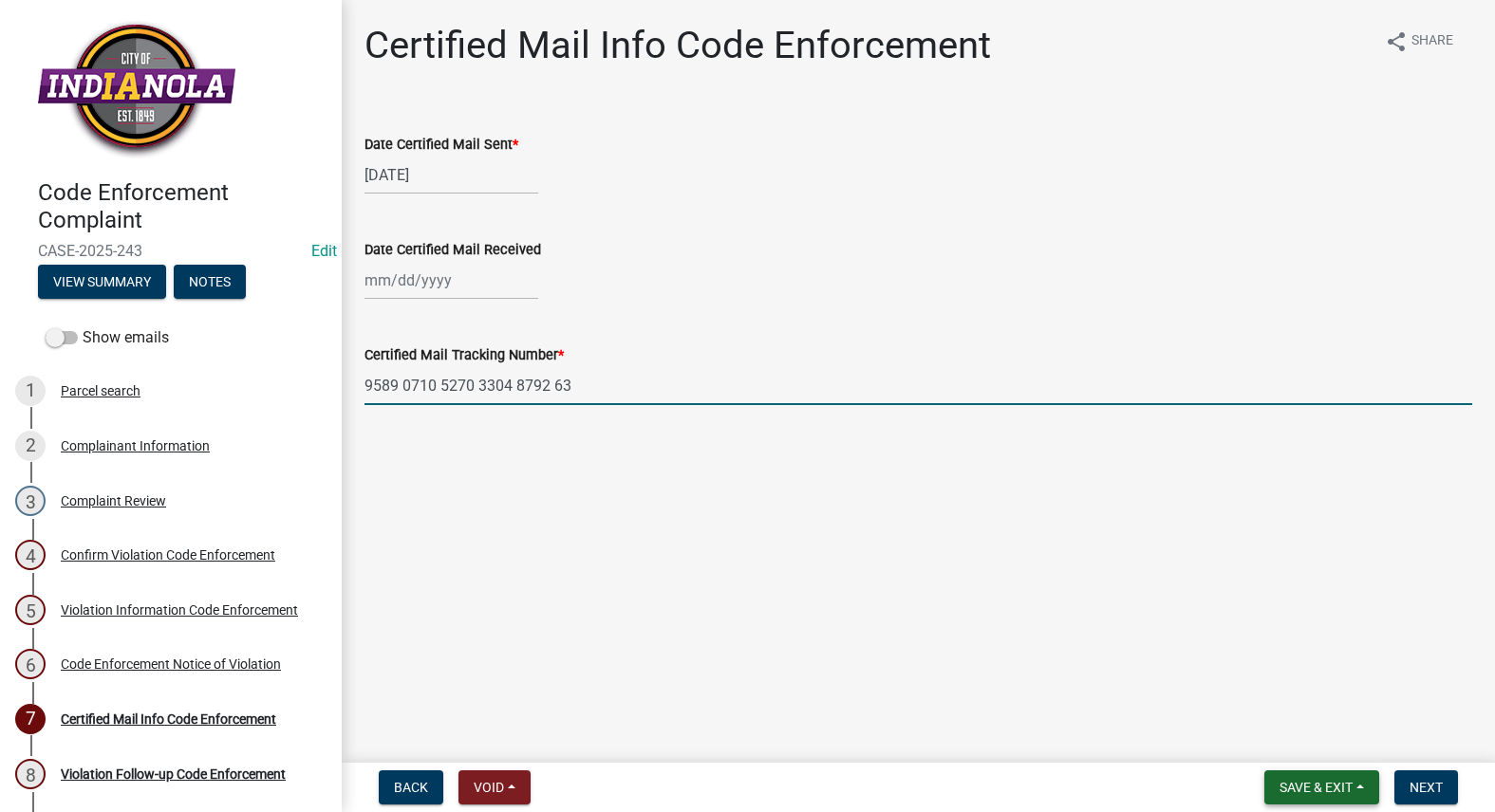
type input "9589 0710 5270 3304 8792 63"
click at [1363, 785] on button "Save & Exit" at bounding box center [1321, 787] width 115 height 34
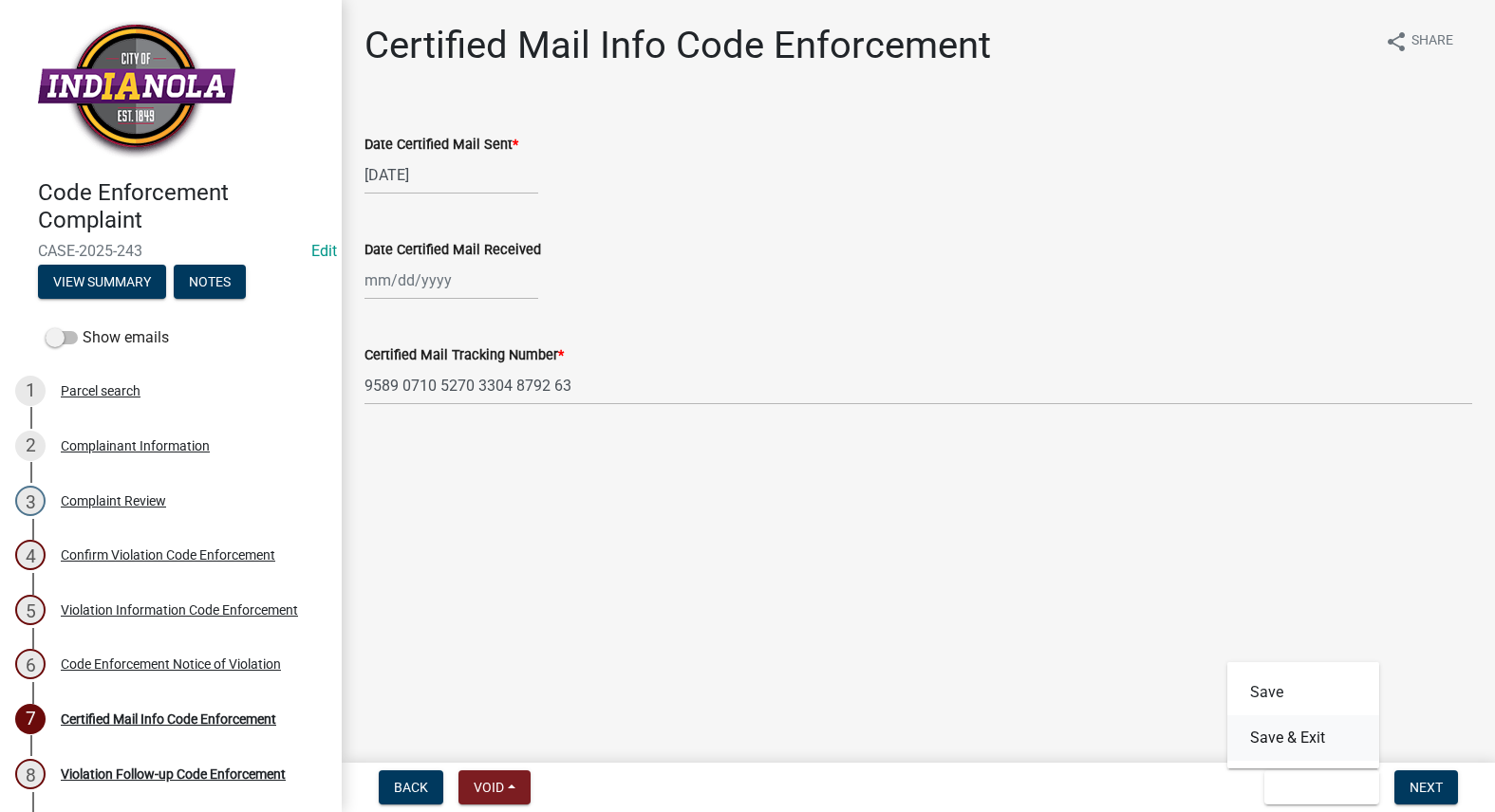
click at [1296, 726] on button "Save & Exit" at bounding box center [1302, 738] width 152 height 45
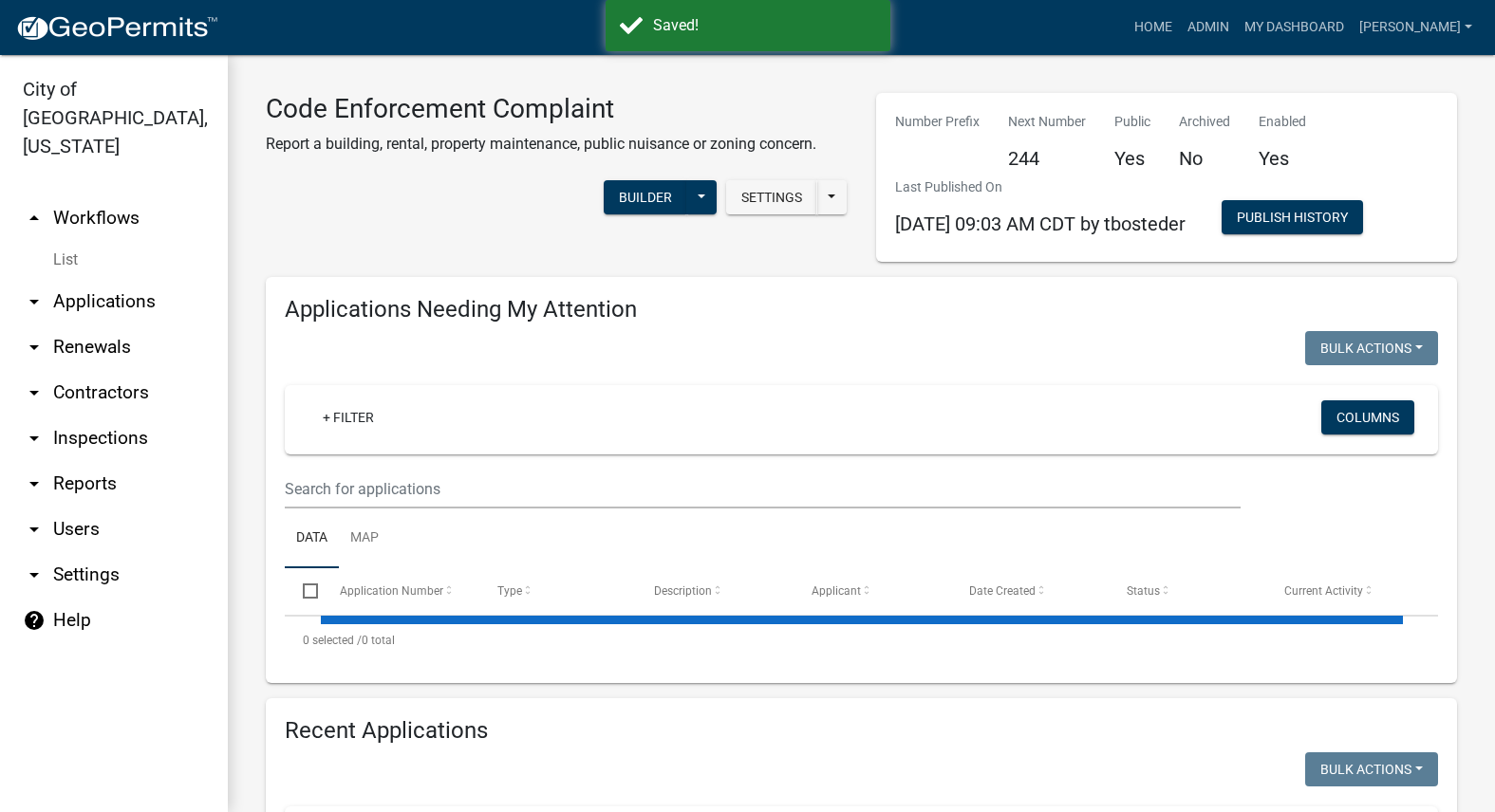
select select "3: 100"
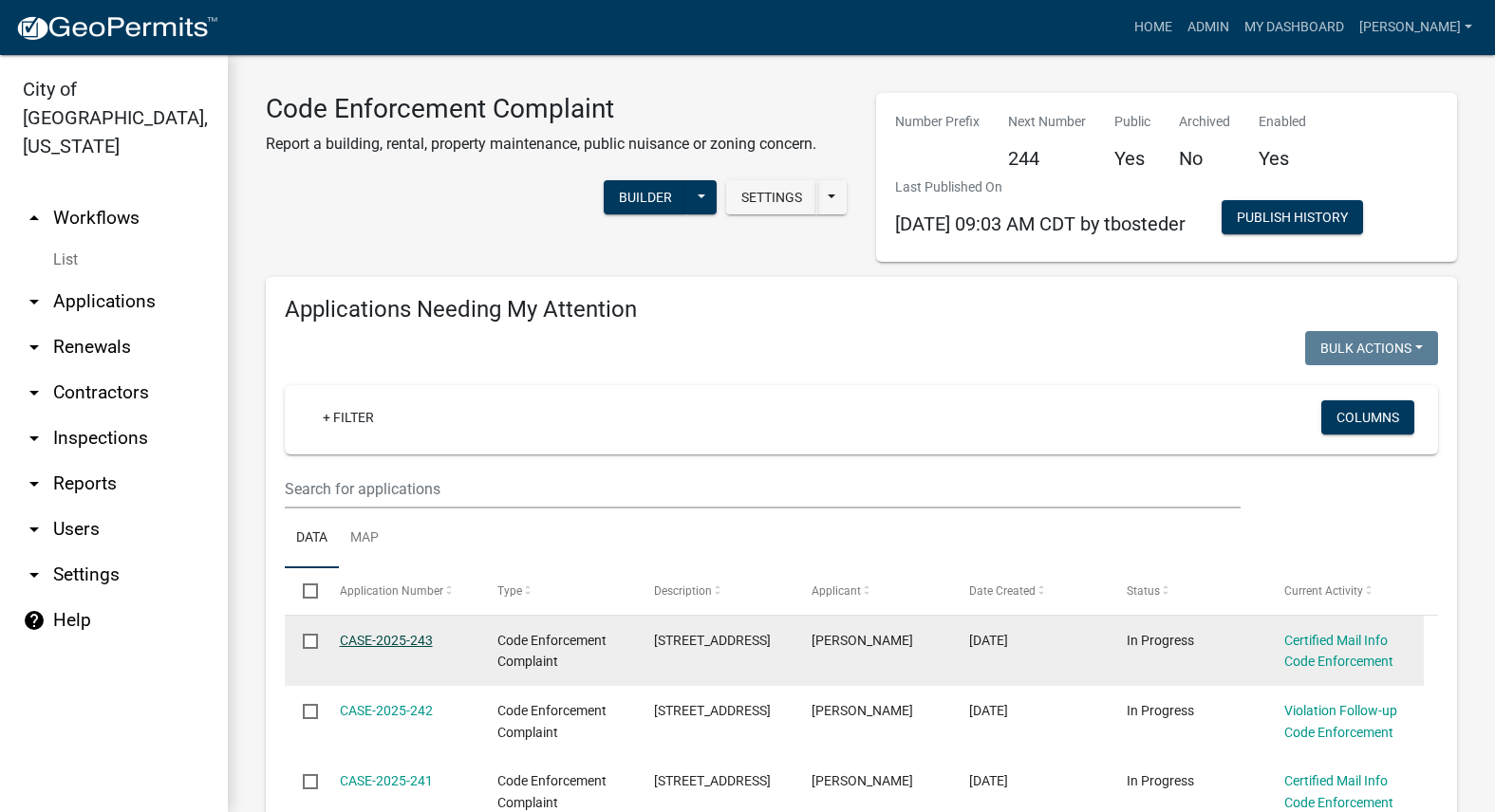
drag, startPoint x: 357, startPoint y: 643, endPoint x: 364, endPoint y: 634, distance: 11.4
click at [359, 641] on link "CASE-2025-243" at bounding box center [386, 639] width 93 height 15
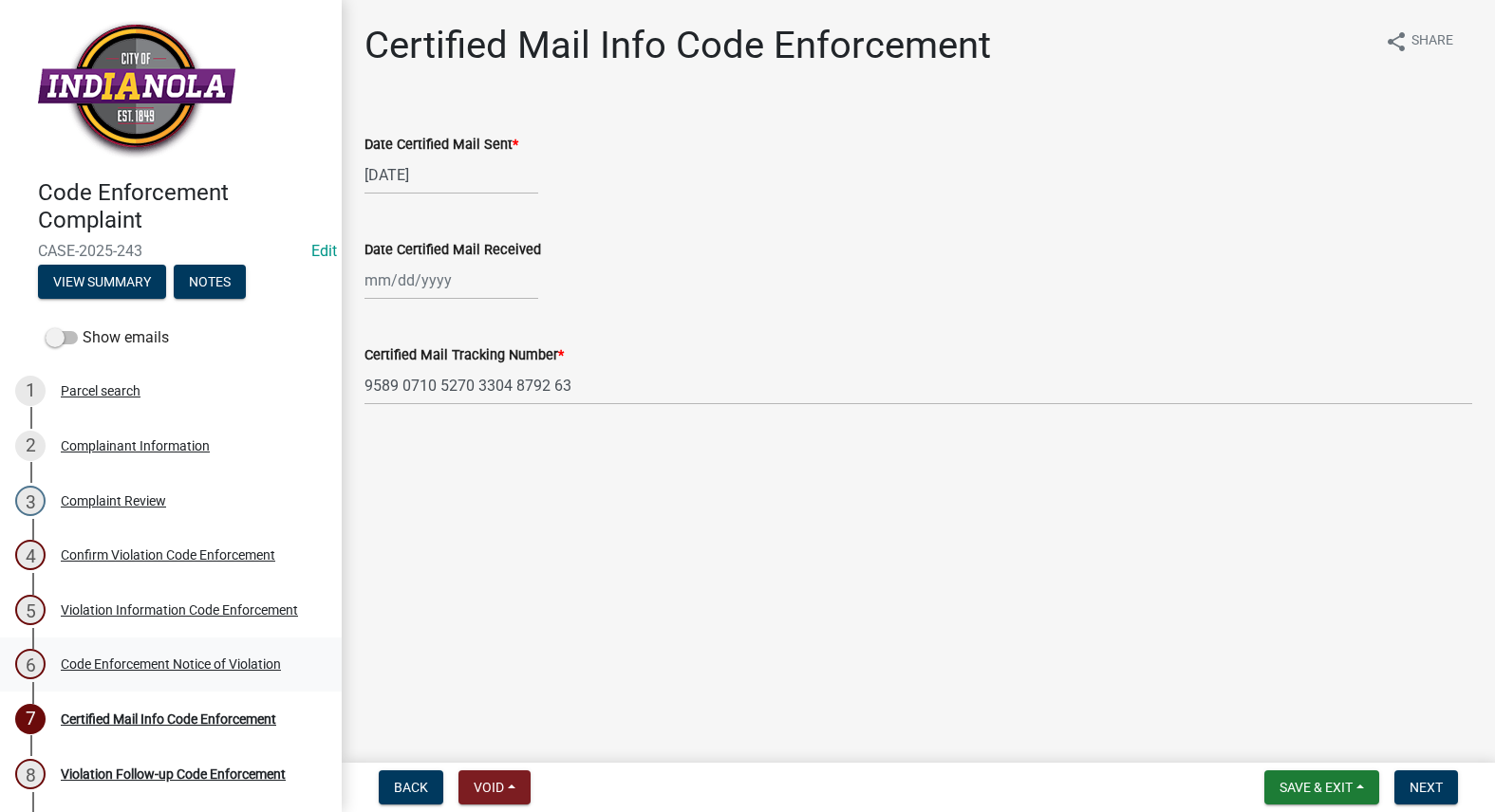
click at [139, 660] on div "Code Enforcement Notice of Violation" at bounding box center [171, 665] width 220 height 14
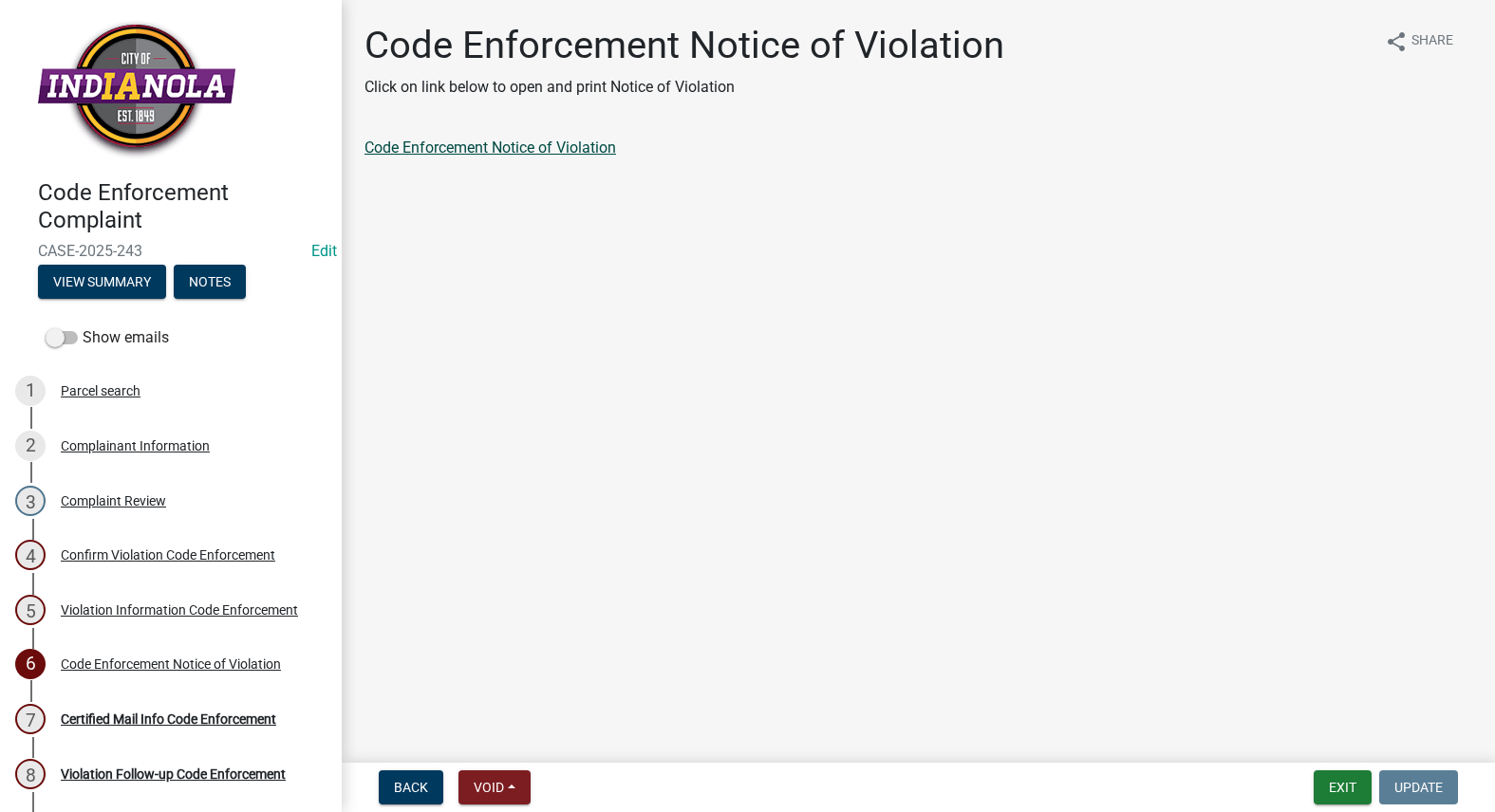
click at [457, 151] on link "Code Enforcement Notice of Violation" at bounding box center [490, 147] width 251 height 18
